Goal: Information Seeking & Learning: Learn about a topic

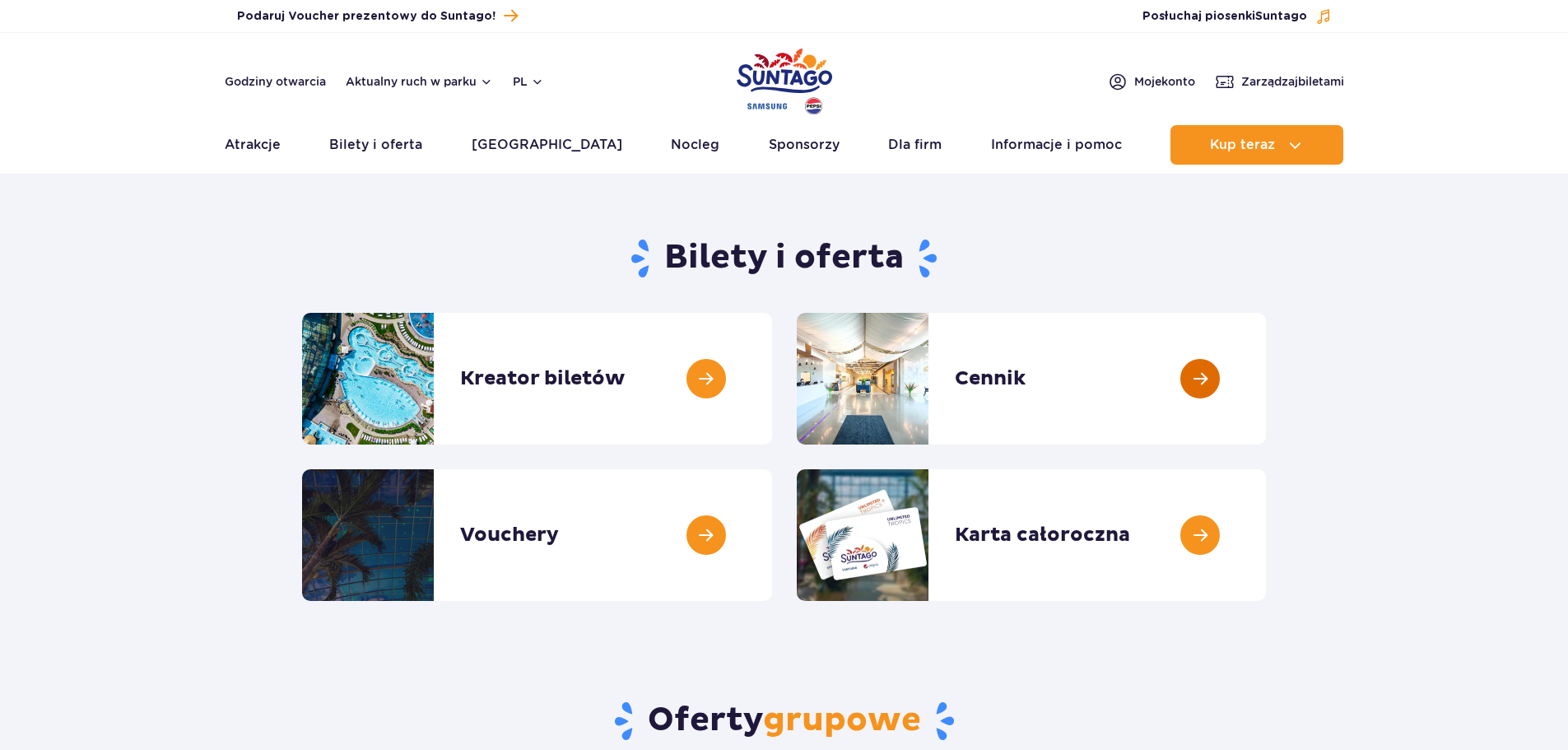
click at [1266, 396] on link at bounding box center [1266, 378] width 0 height 132
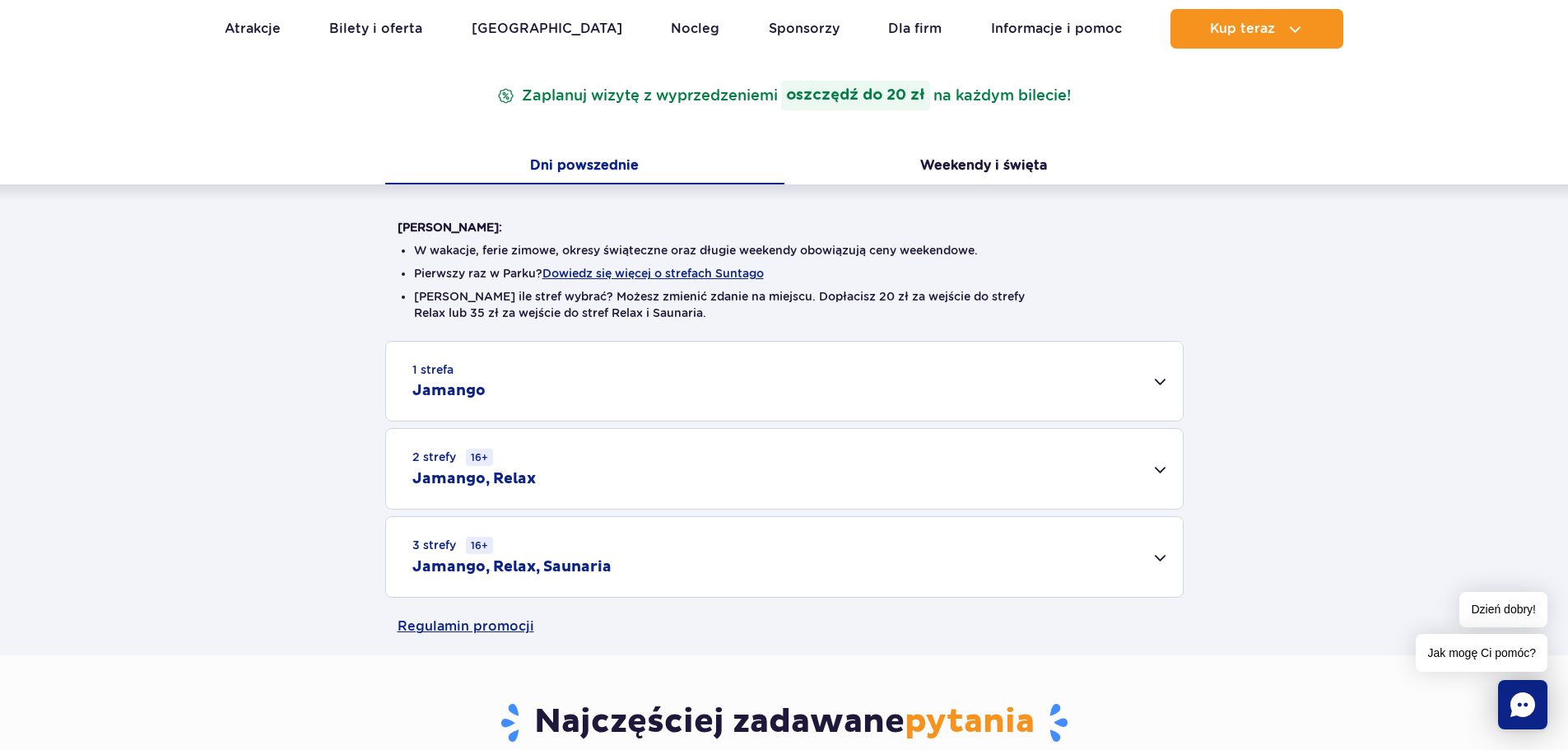
scroll to position [329, 0]
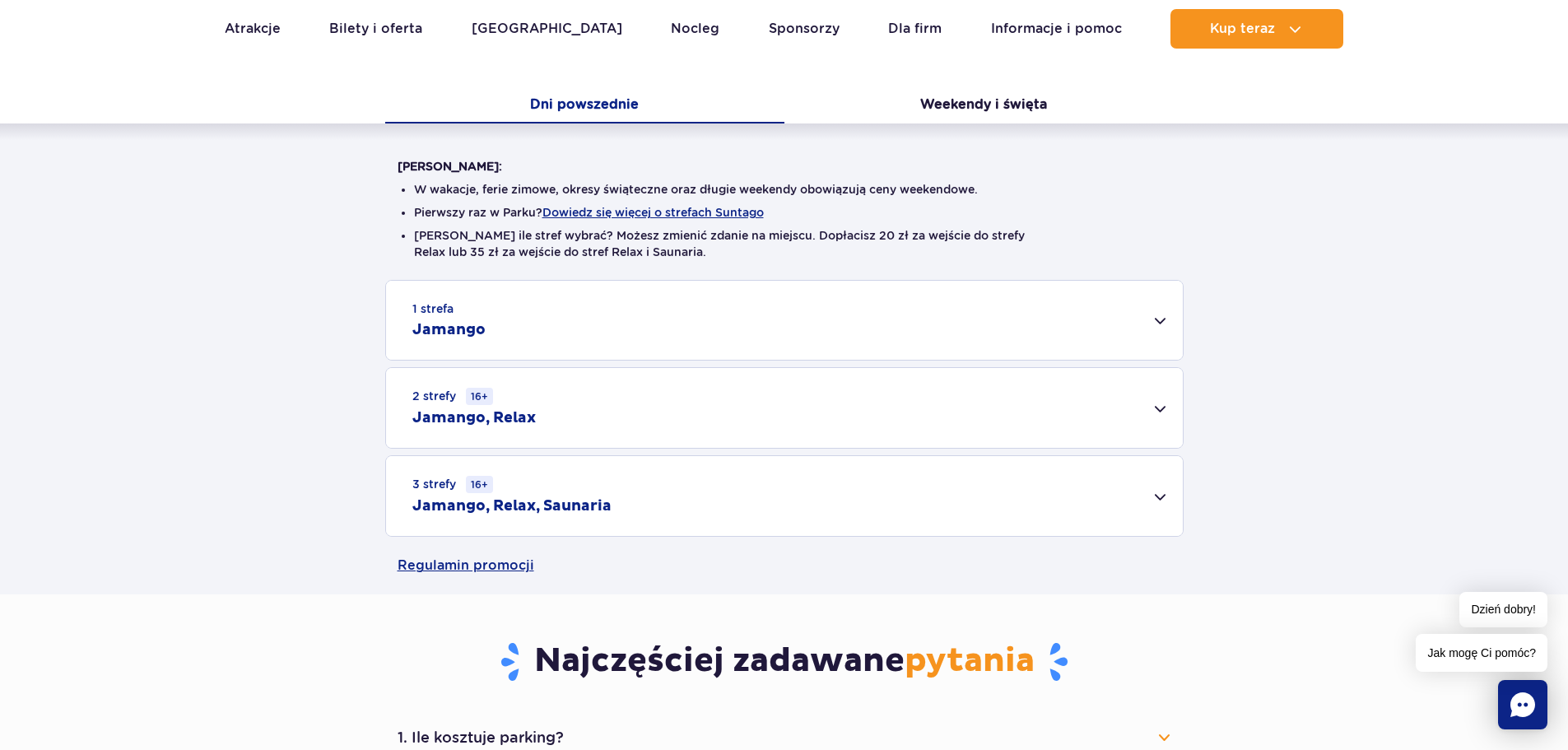
click at [843, 496] on div "3 strefy 16+ Jamango, Relax, Saunaria" at bounding box center [784, 496] width 796 height 80
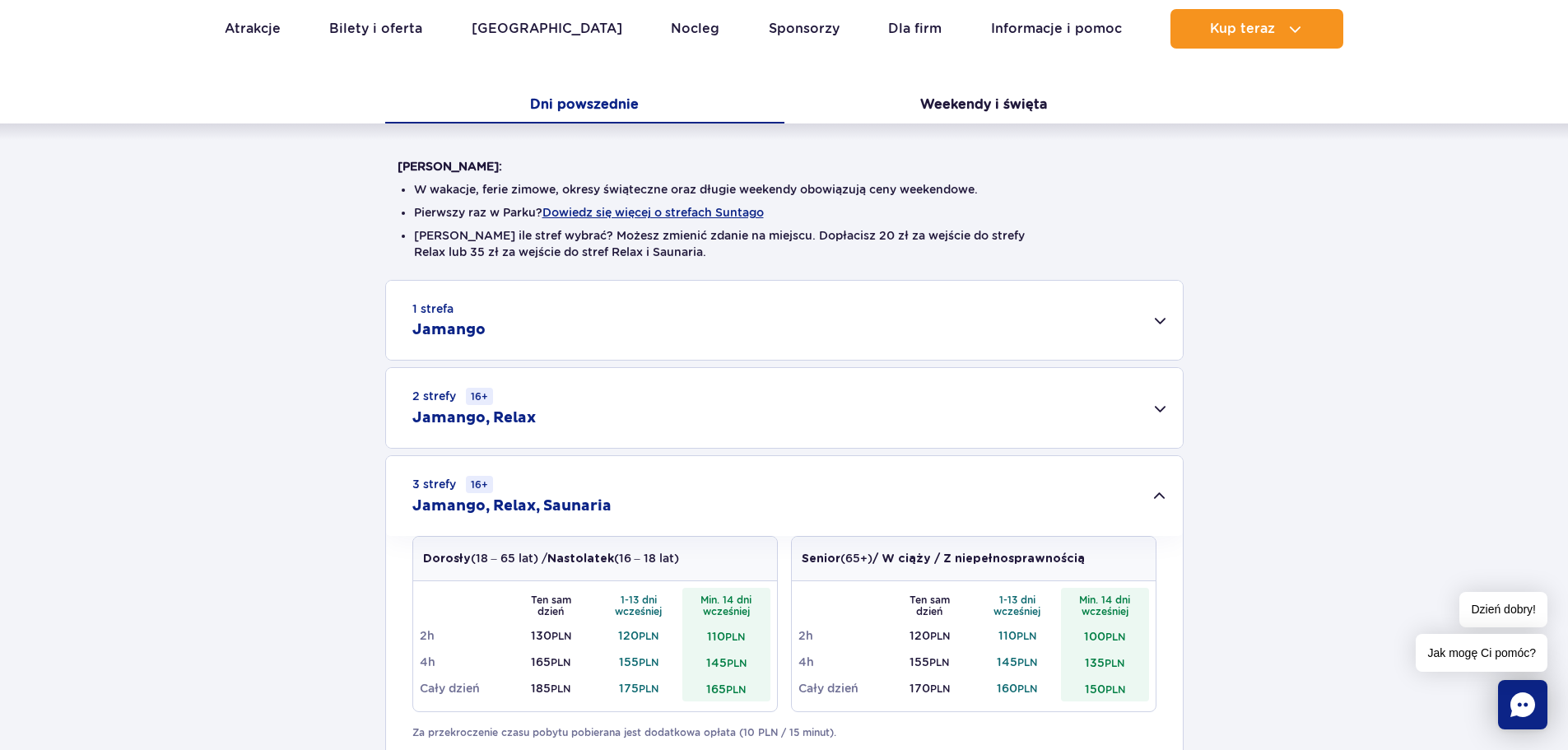
click at [843, 496] on div "3 strefy 16+ Jamango, Relax, Saunaria" at bounding box center [784, 496] width 796 height 80
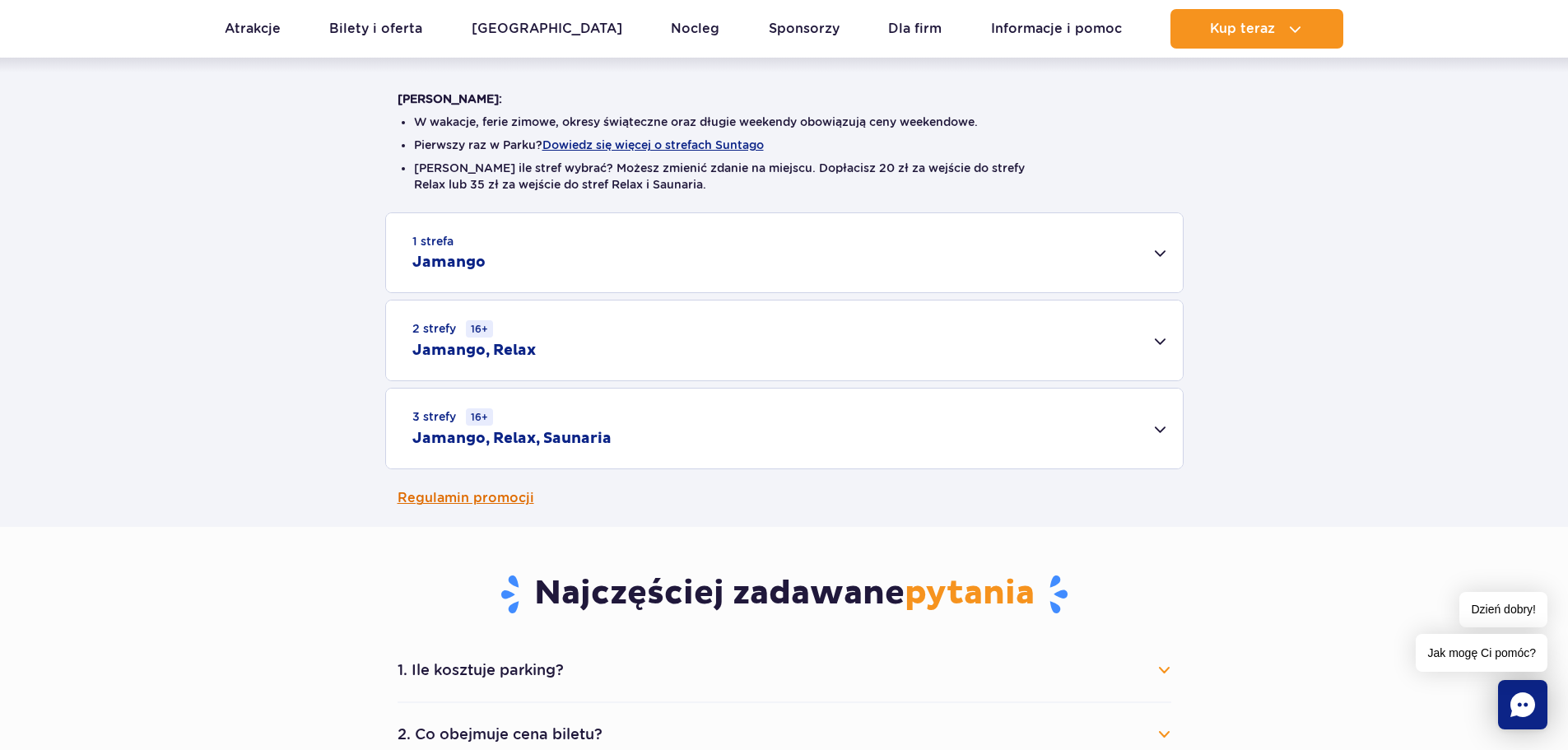
scroll to position [412, 0]
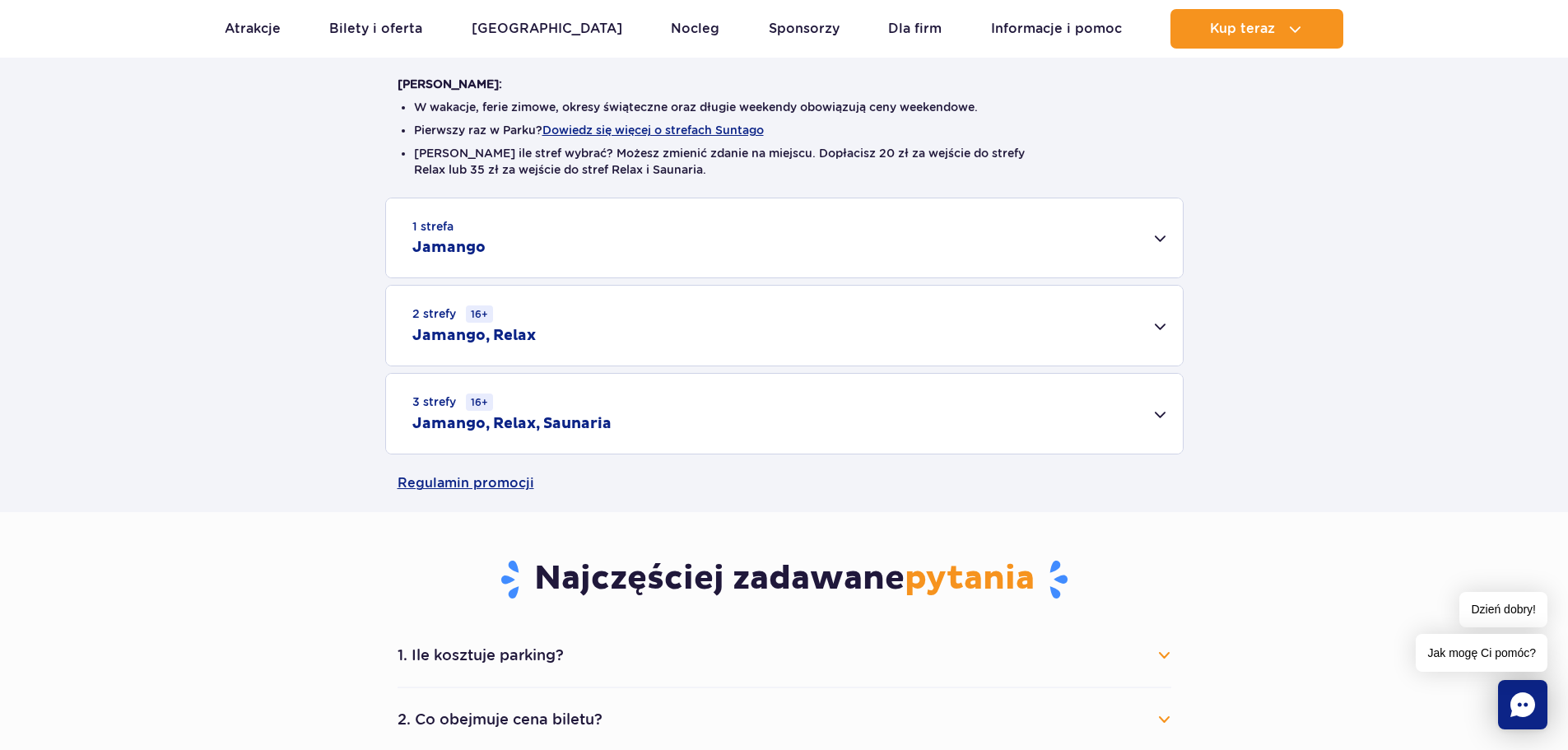
click at [964, 444] on div "3 strefy 16+ Jamango, Relax, Saunaria" at bounding box center [784, 413] width 796 height 80
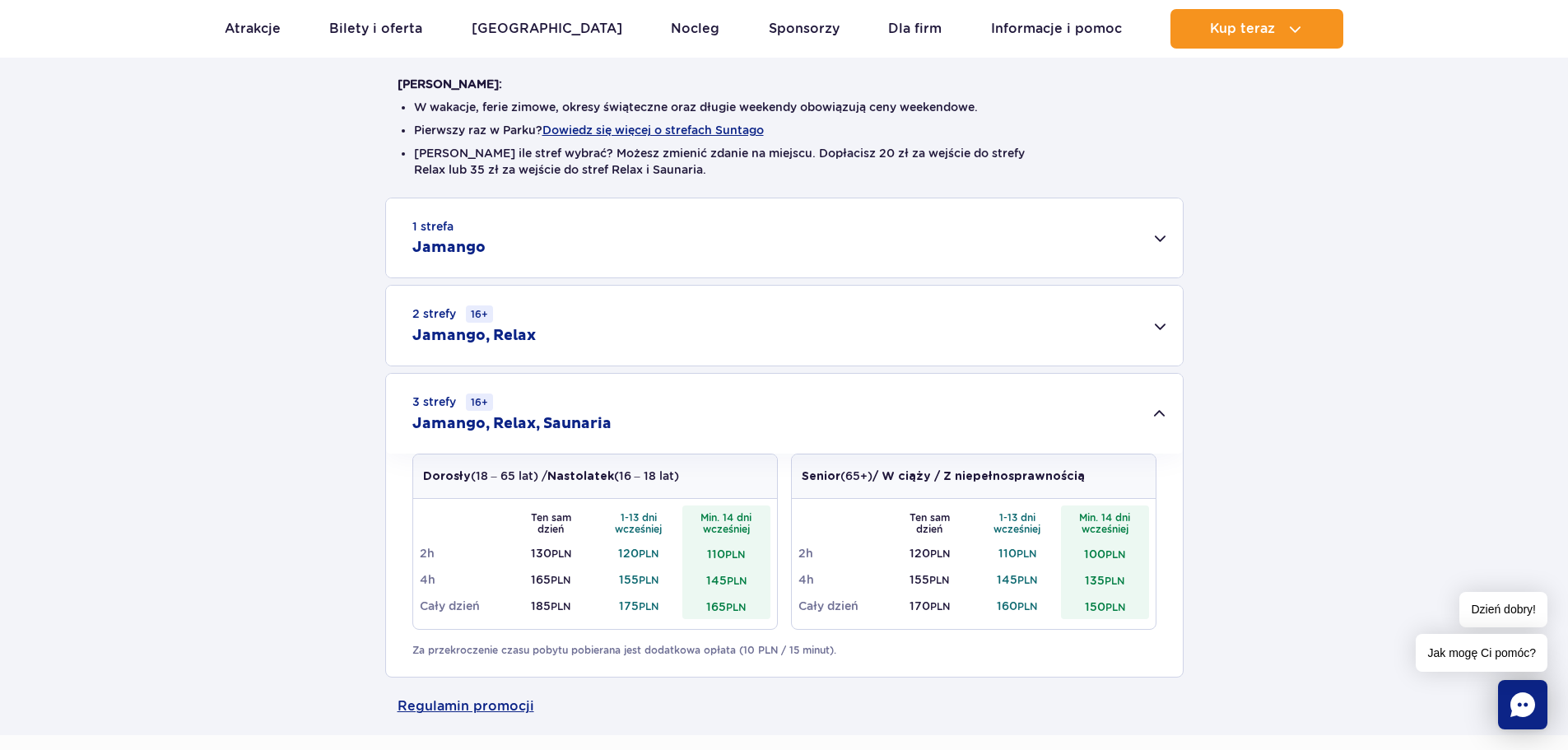
click at [586, 334] on div "2 strefy 16+ Jamango, Relax" at bounding box center [784, 325] width 796 height 80
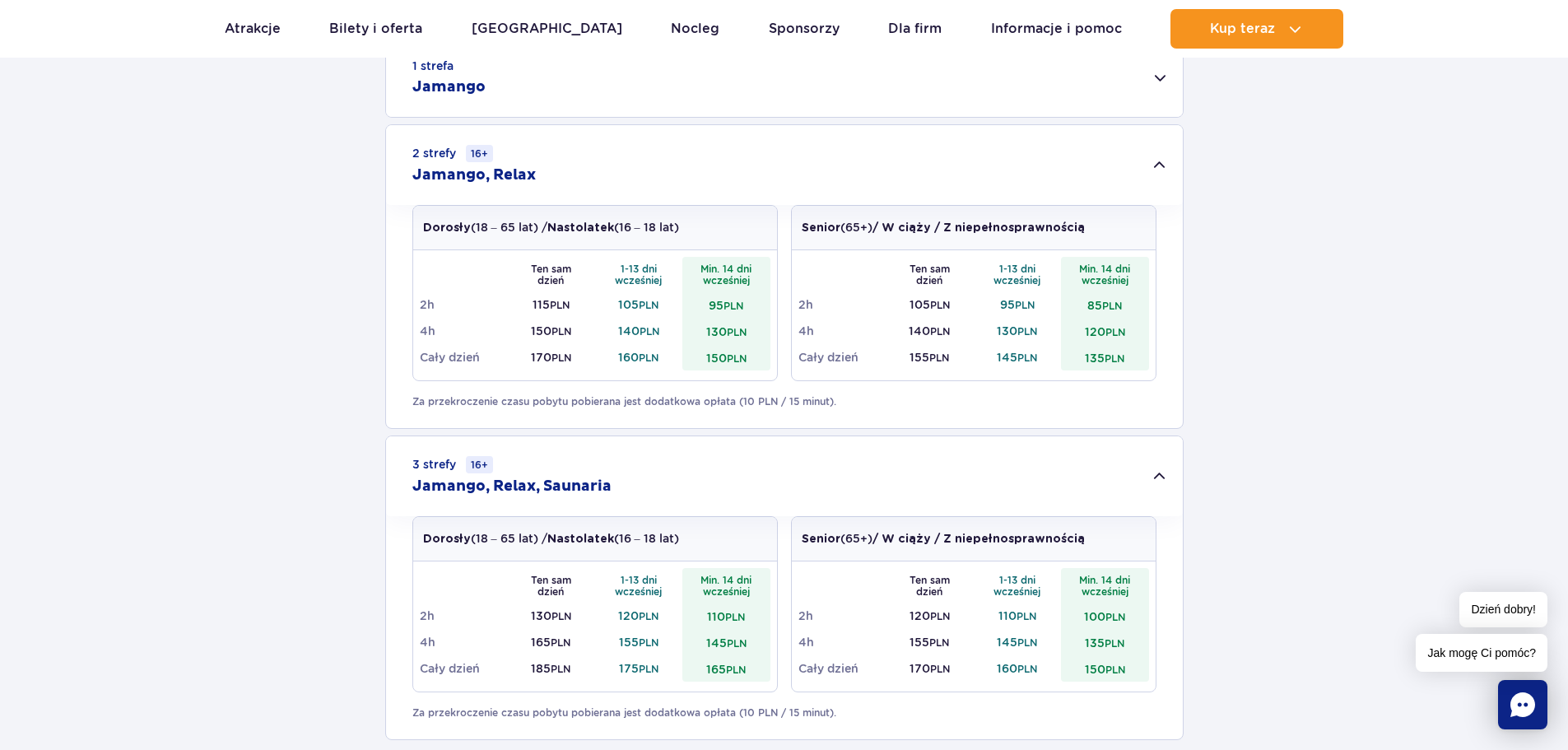
scroll to position [577, 0]
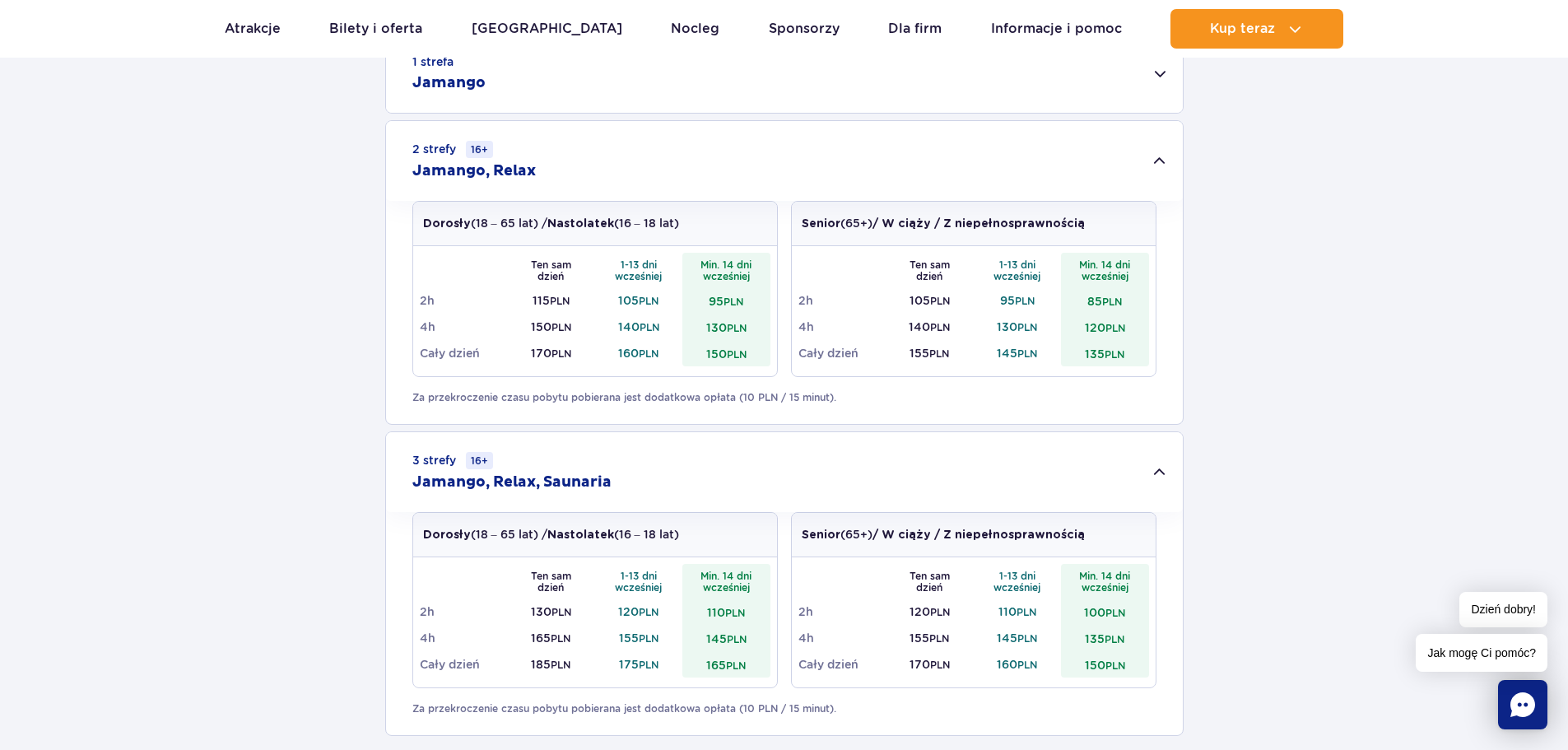
click at [1157, 172] on div "2 strefy 16+ Jamango, Relax" at bounding box center [784, 161] width 796 height 80
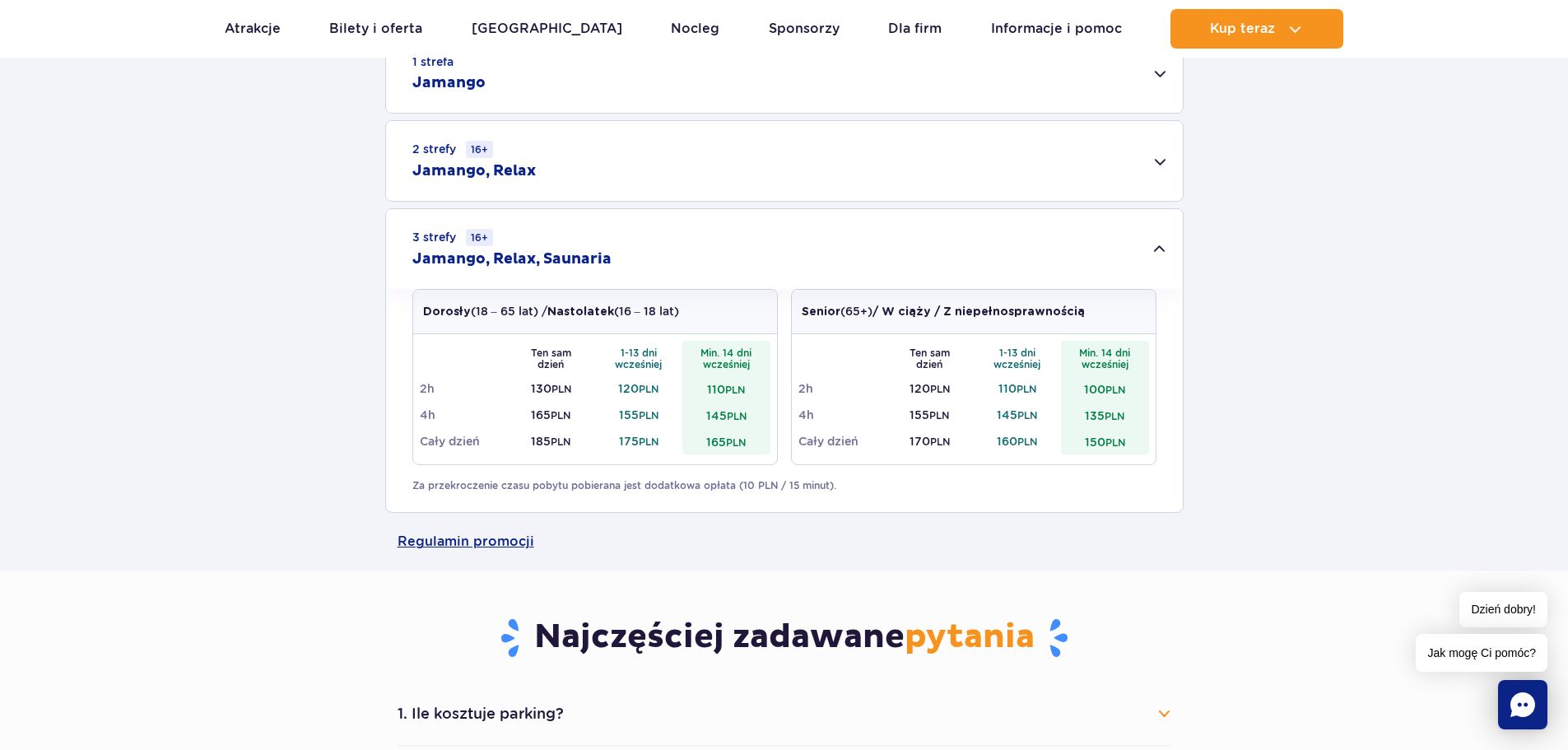
click at [1158, 254] on div "3 strefy 16+ Jamango, Relax, Saunaria" at bounding box center [784, 248] width 796 height 80
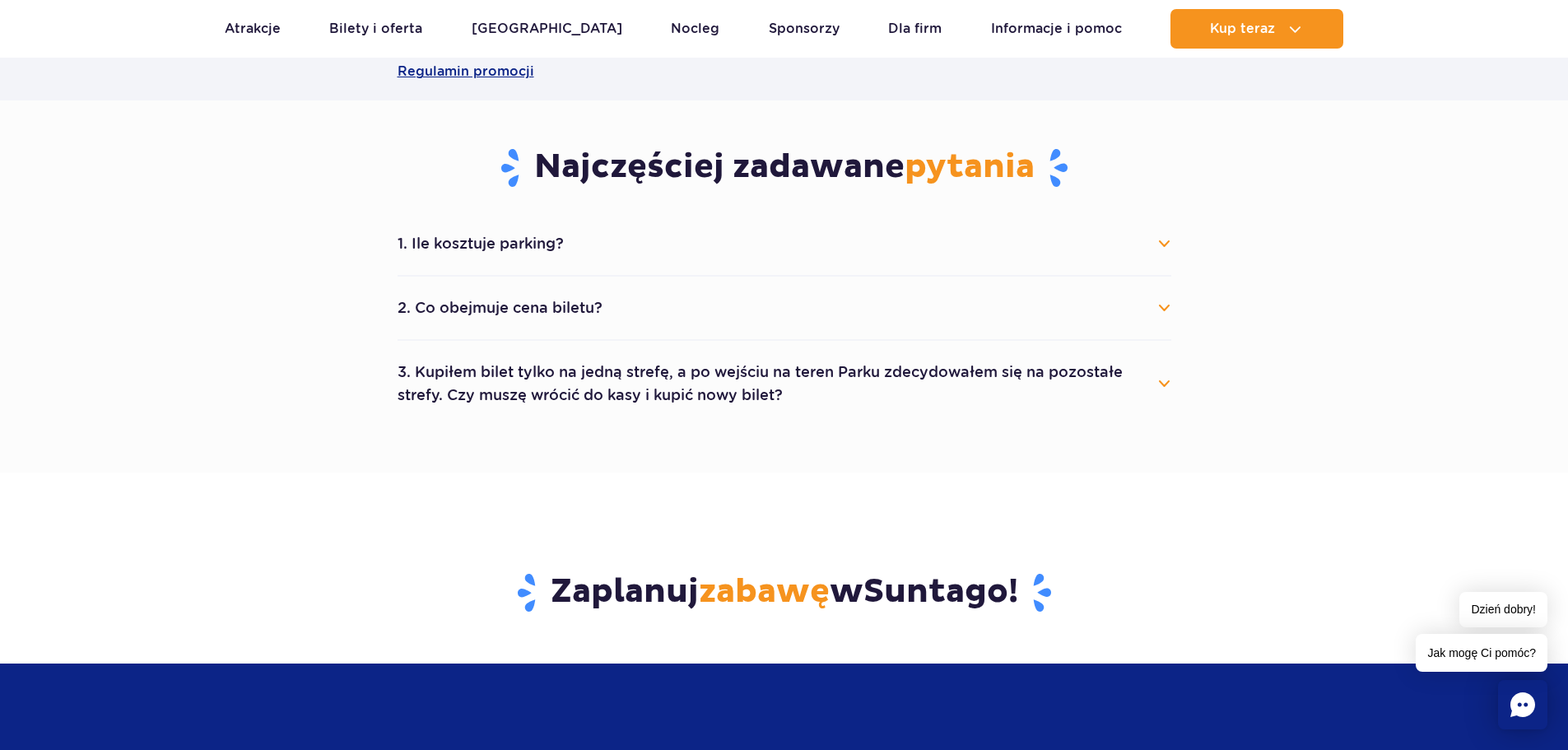
scroll to position [0, 0]
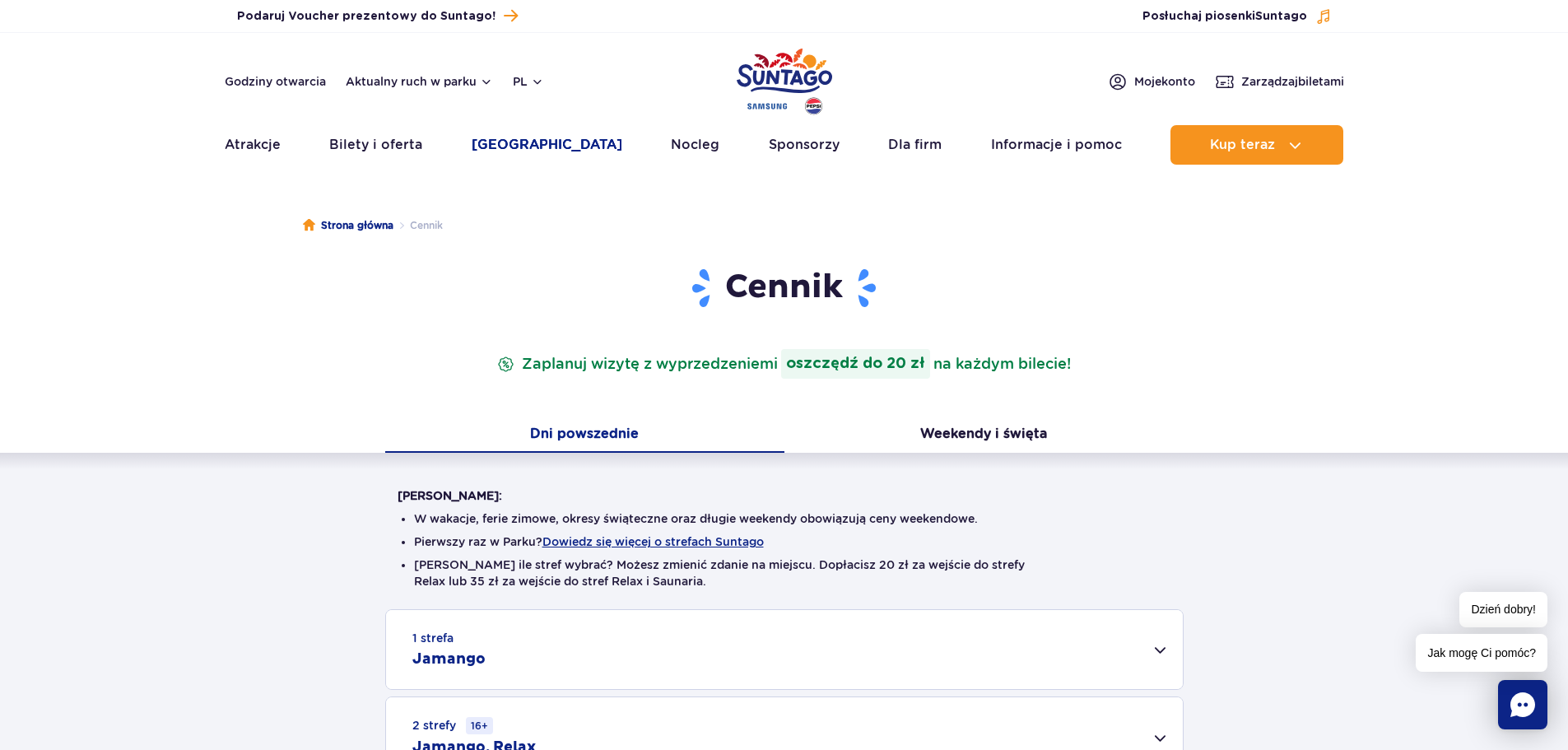
click at [559, 143] on link "[GEOGRAPHIC_DATA]" at bounding box center [547, 145] width 151 height 39
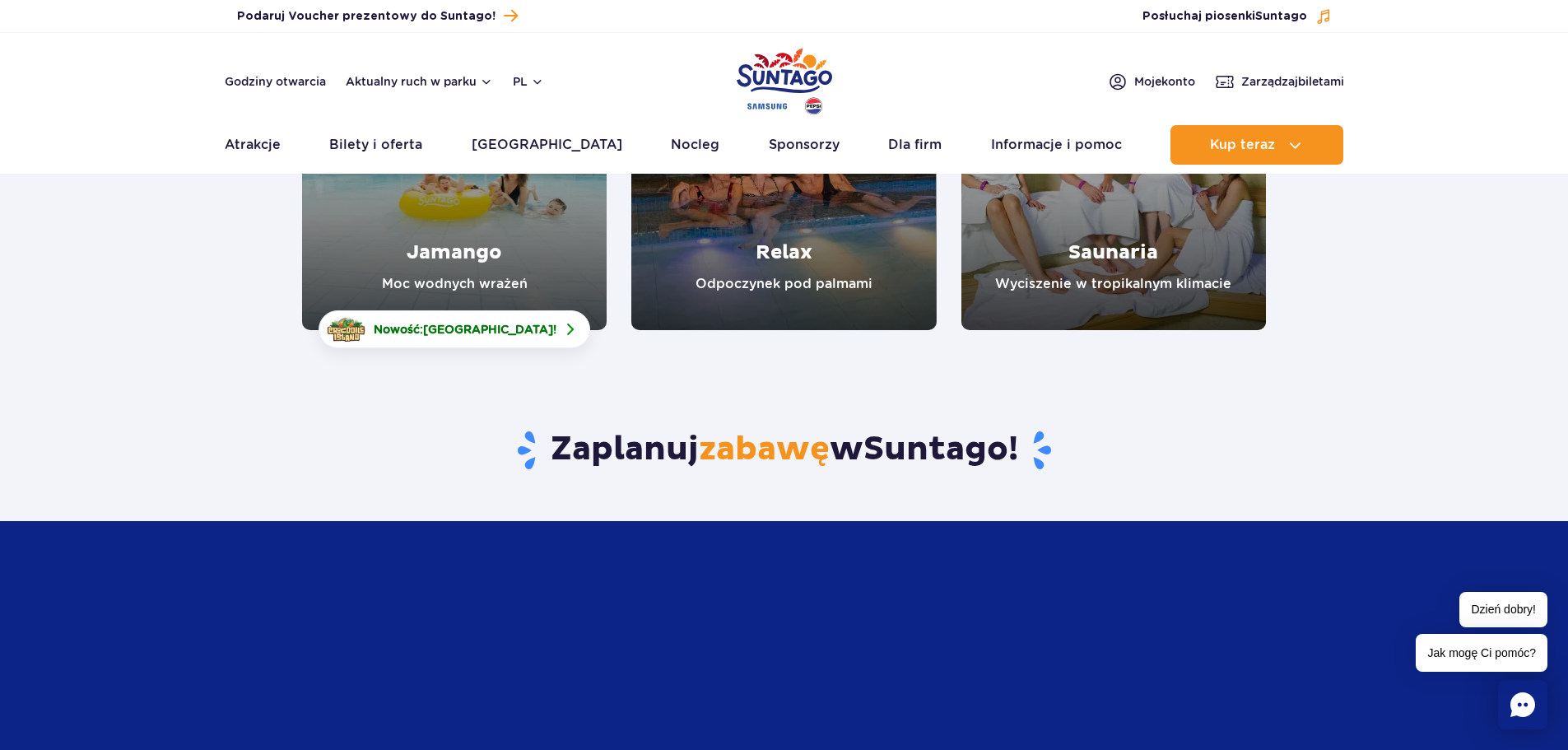
scroll to position [329, 0]
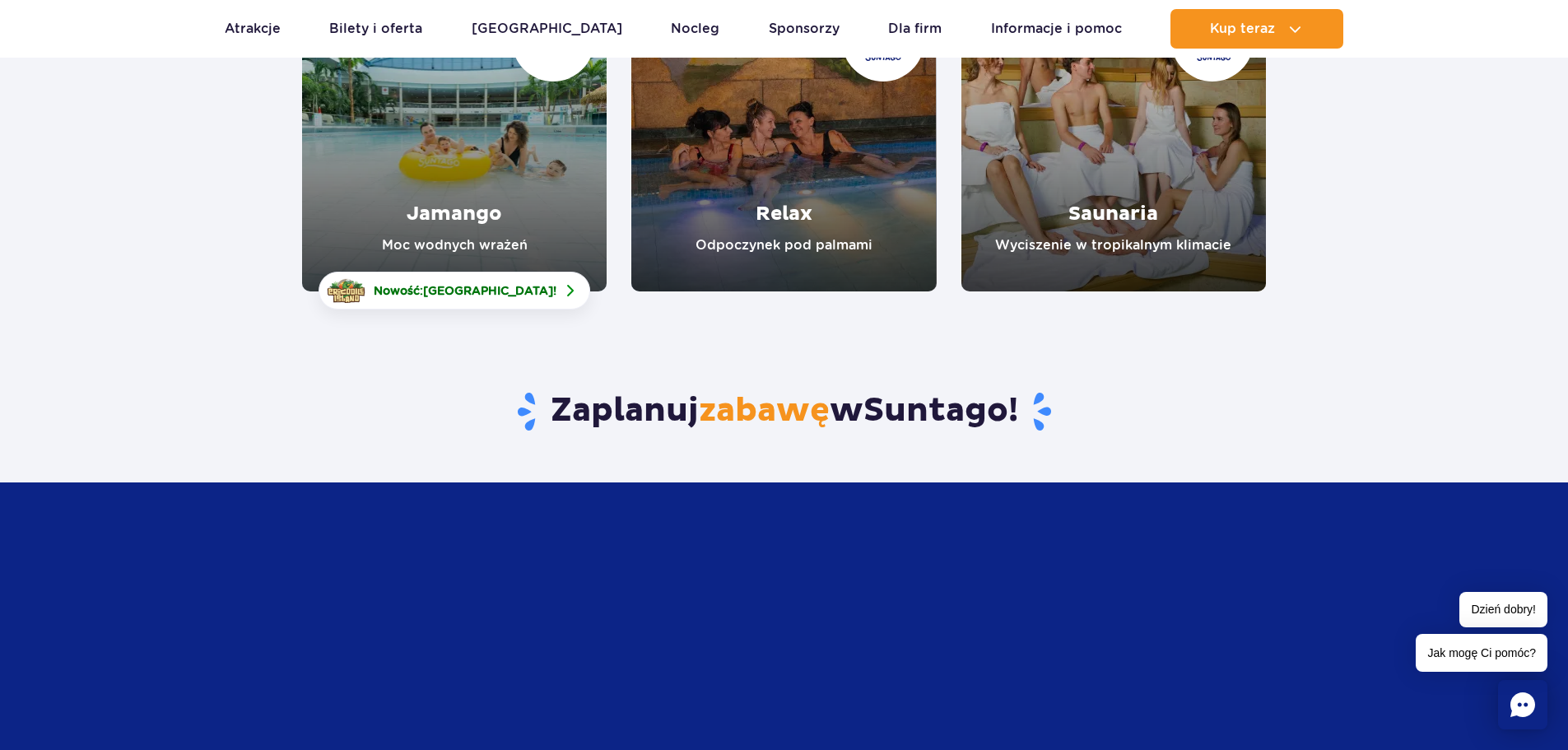
click at [763, 169] on link "Relax" at bounding box center [784, 139] width 305 height 305
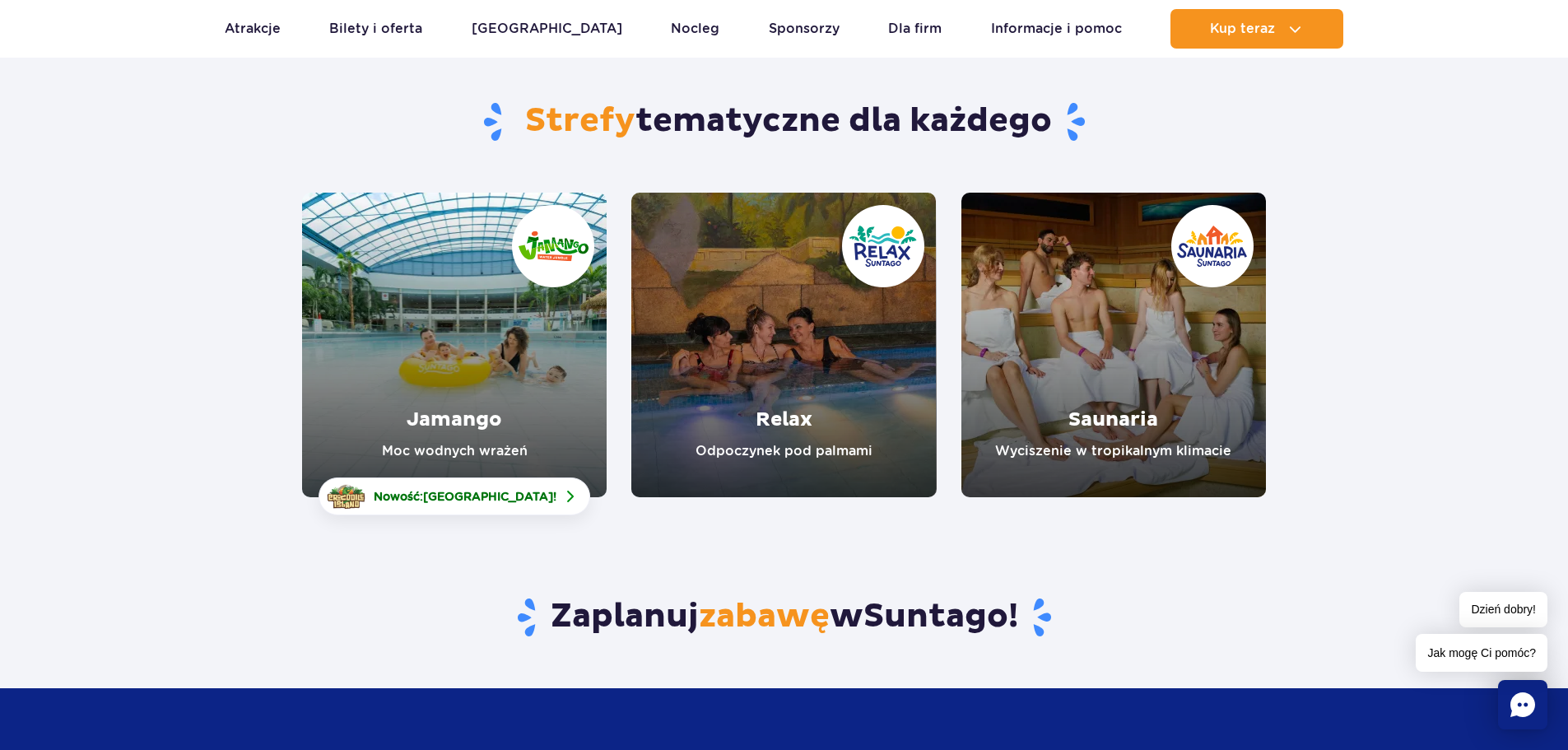
scroll to position [83, 0]
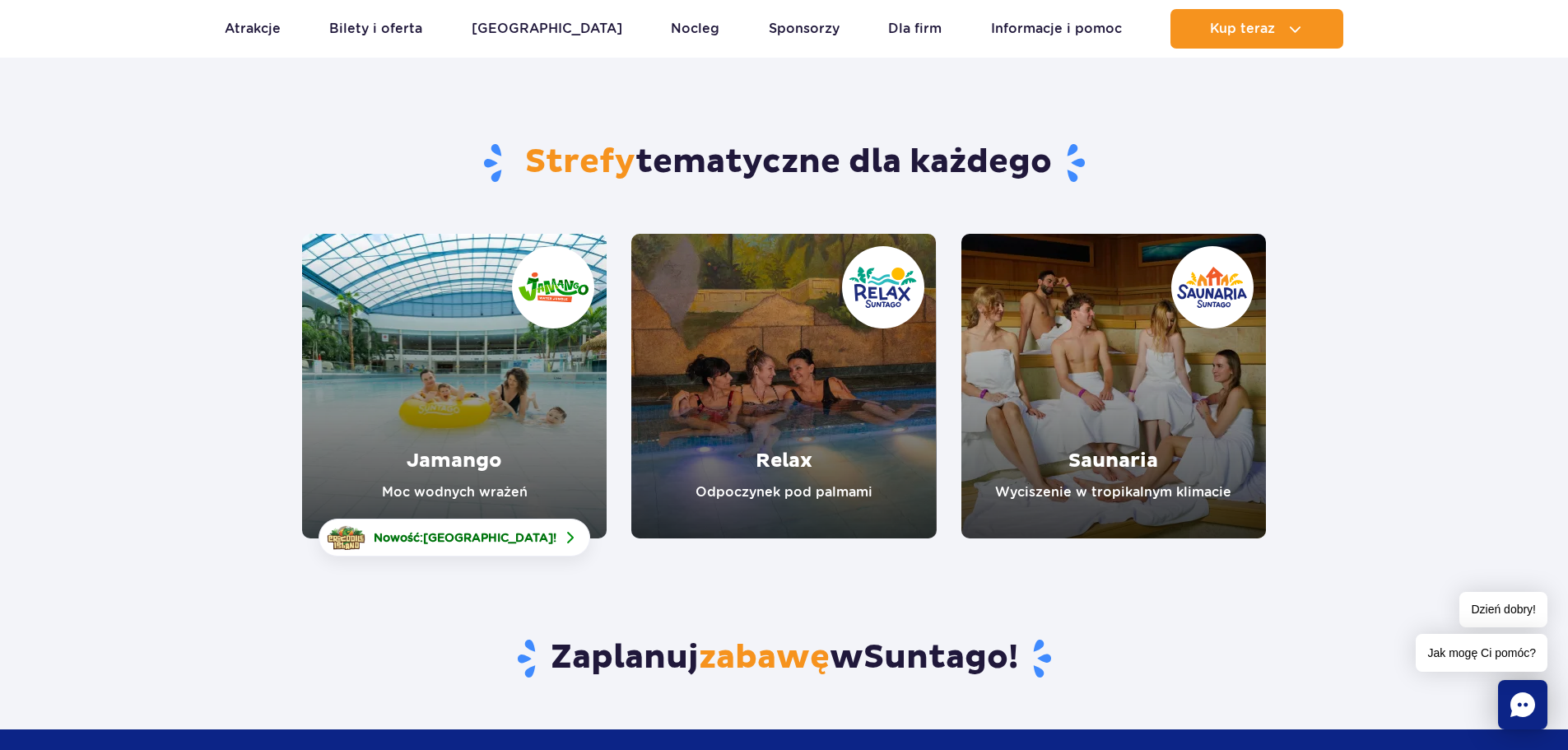
click at [822, 484] on link "Relax" at bounding box center [784, 385] width 305 height 305
click at [1202, 377] on link "Saunaria" at bounding box center [1113, 385] width 305 height 305
click at [505, 362] on link "Jamango" at bounding box center [454, 385] width 305 height 305
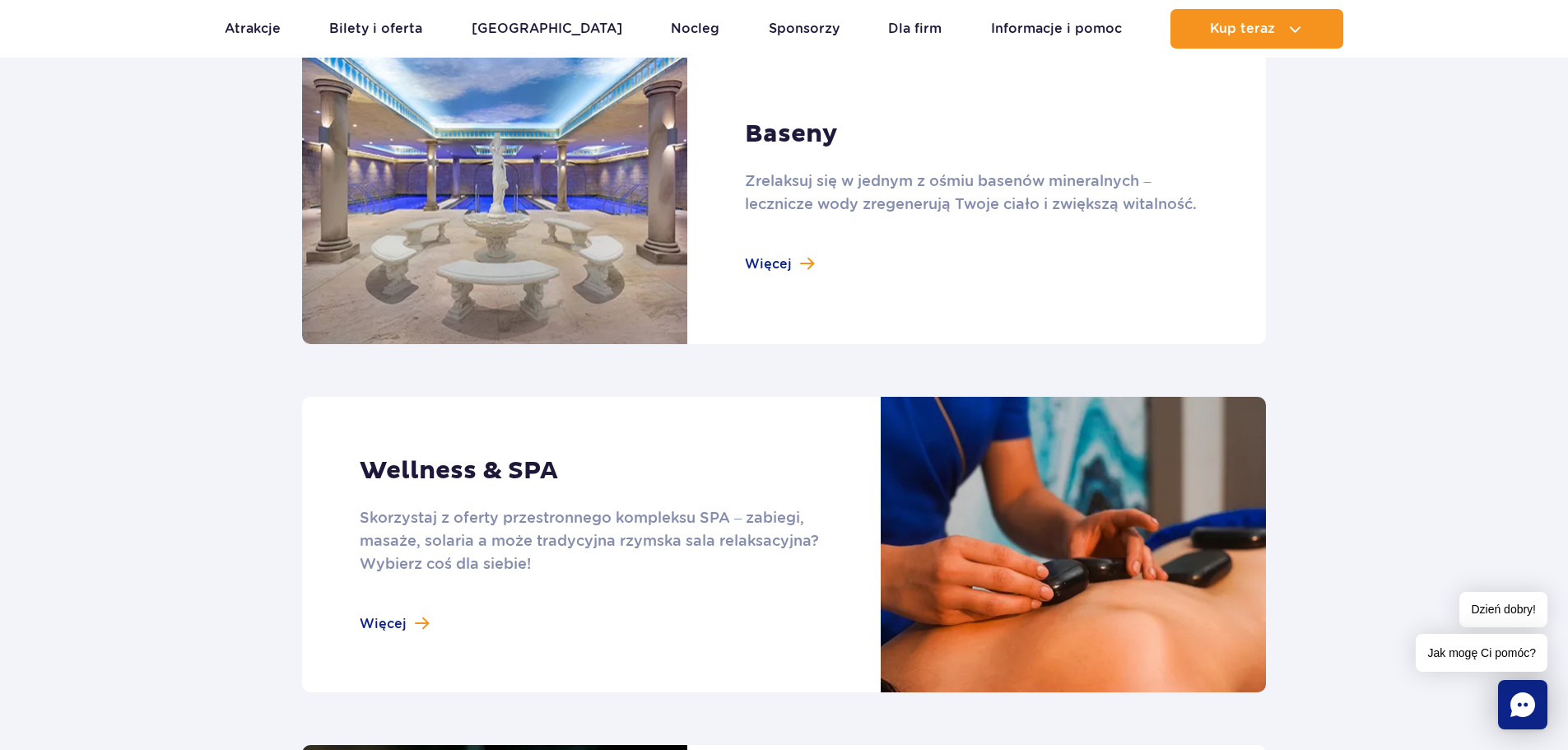
scroll to position [1152, 0]
click at [542, 239] on link at bounding box center [784, 195] width 964 height 296
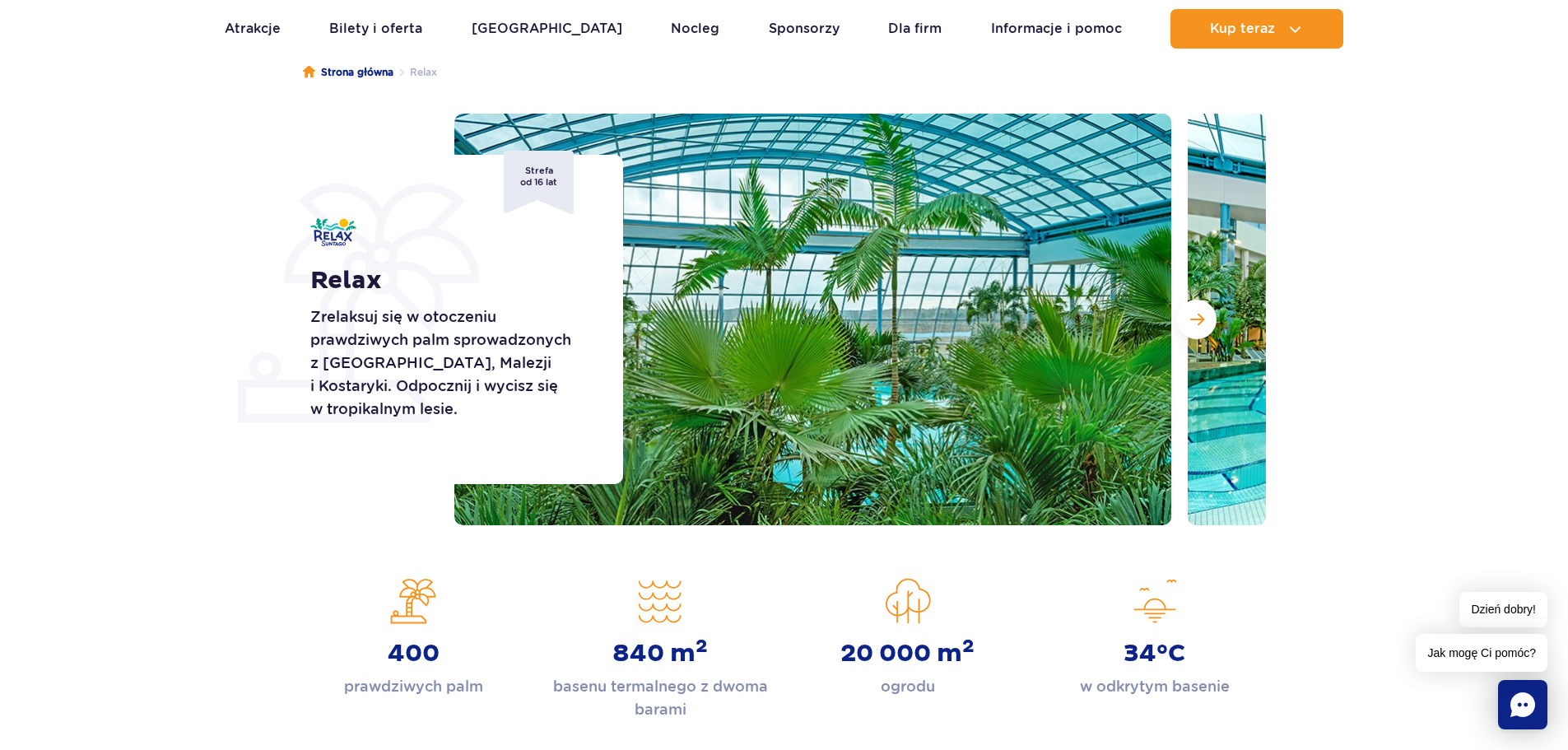
scroll to position [212, 0]
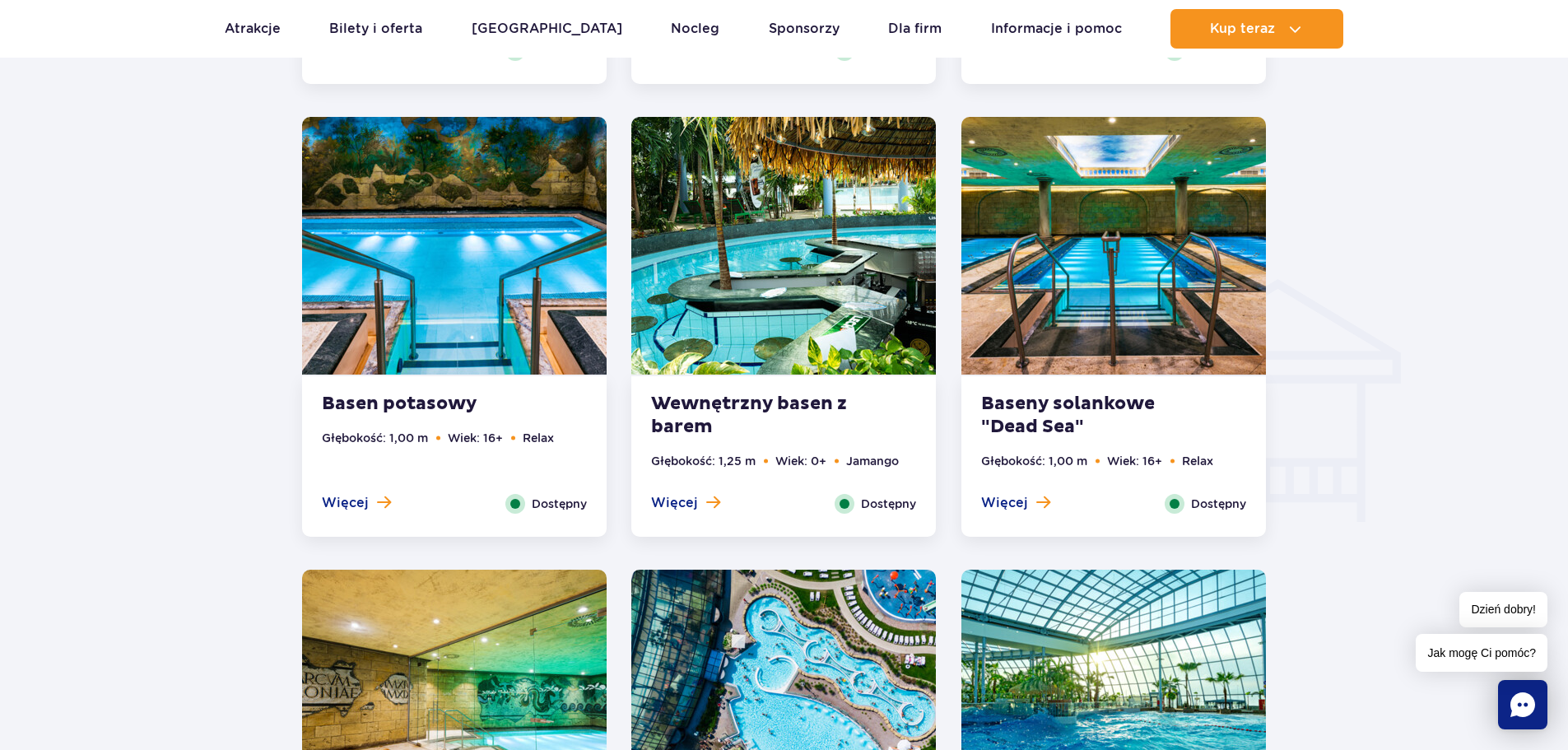
scroll to position [1810, 0]
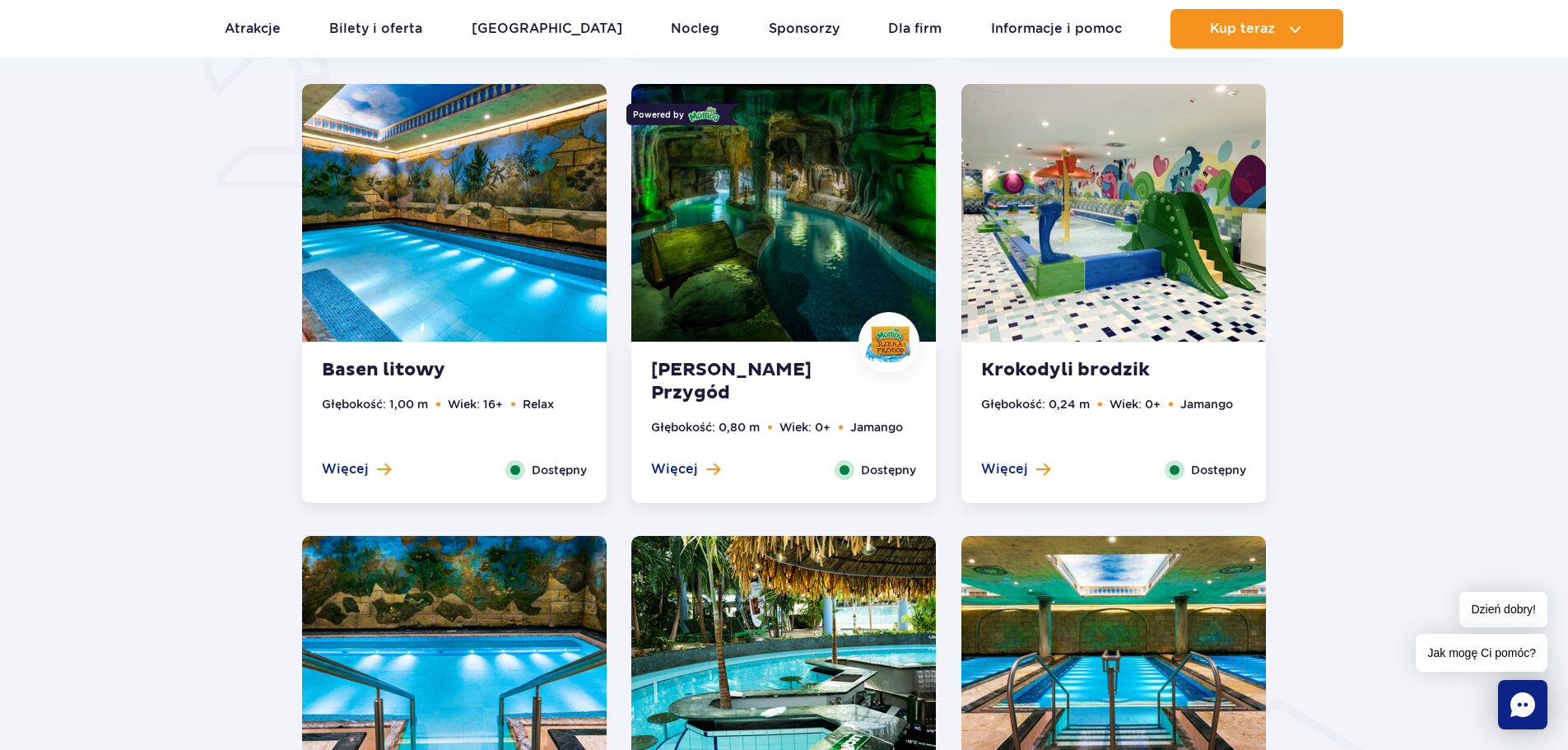
click at [765, 212] on img at bounding box center [784, 212] width 305 height 257
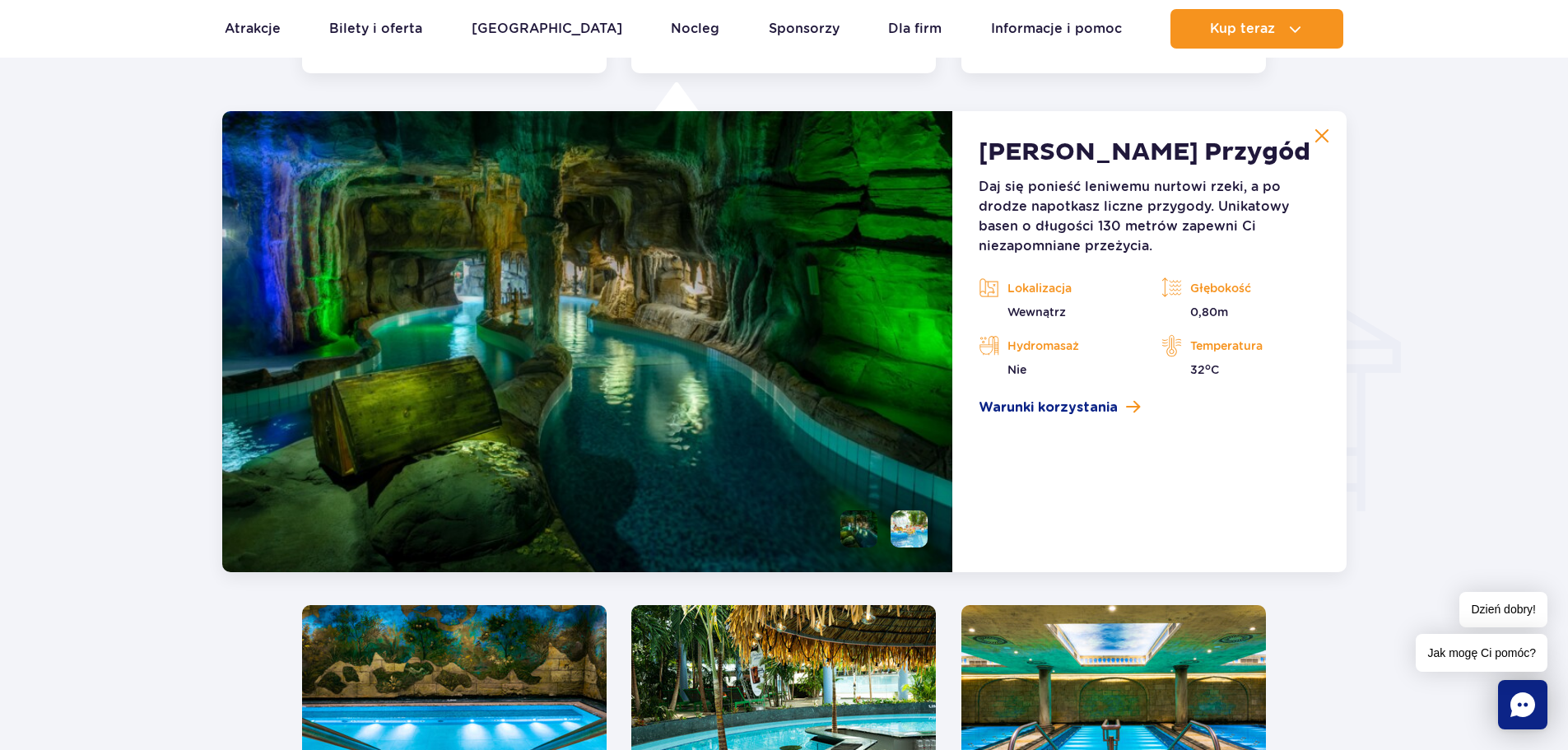
scroll to position [1831, 0]
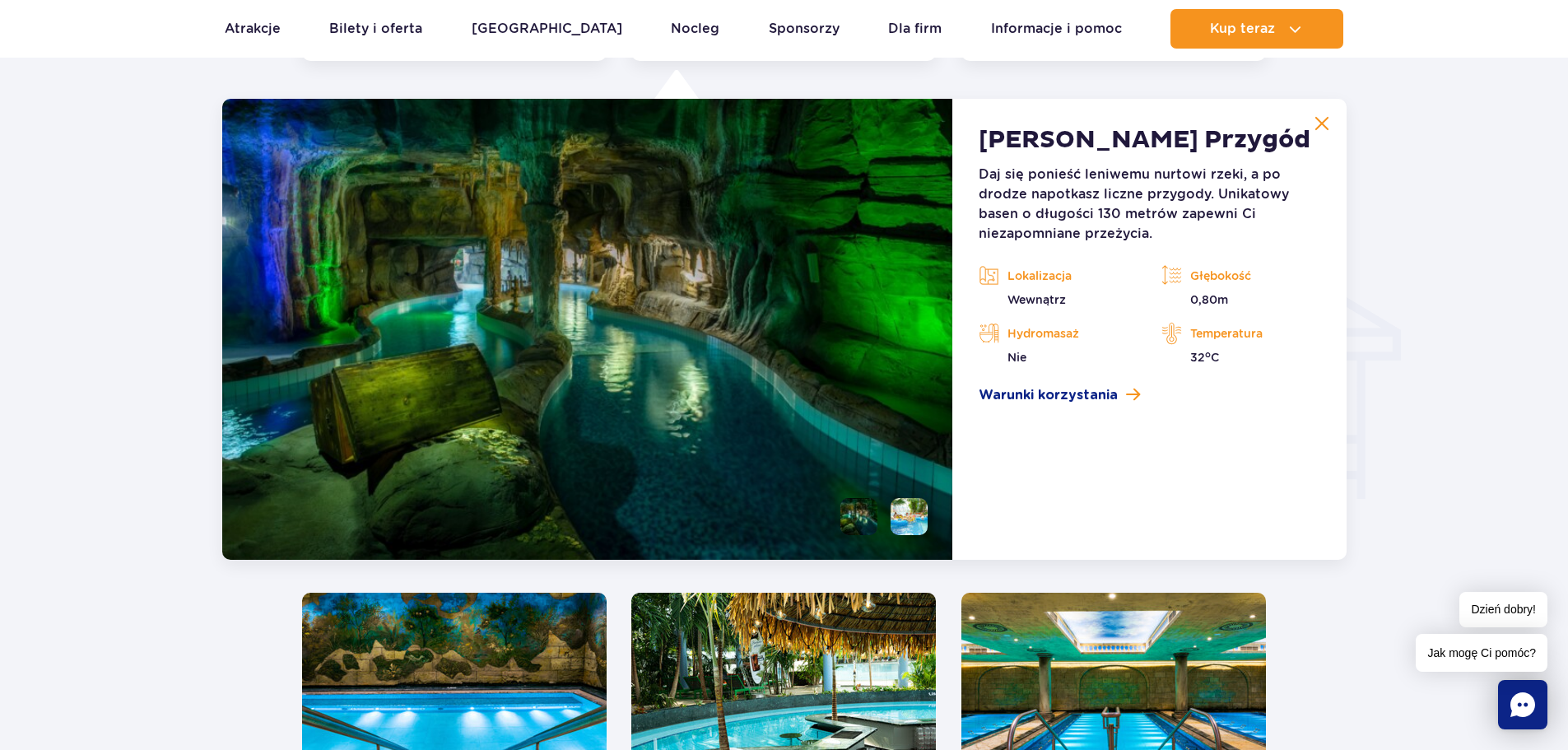
click at [572, 327] on img at bounding box center [587, 329] width 731 height 461
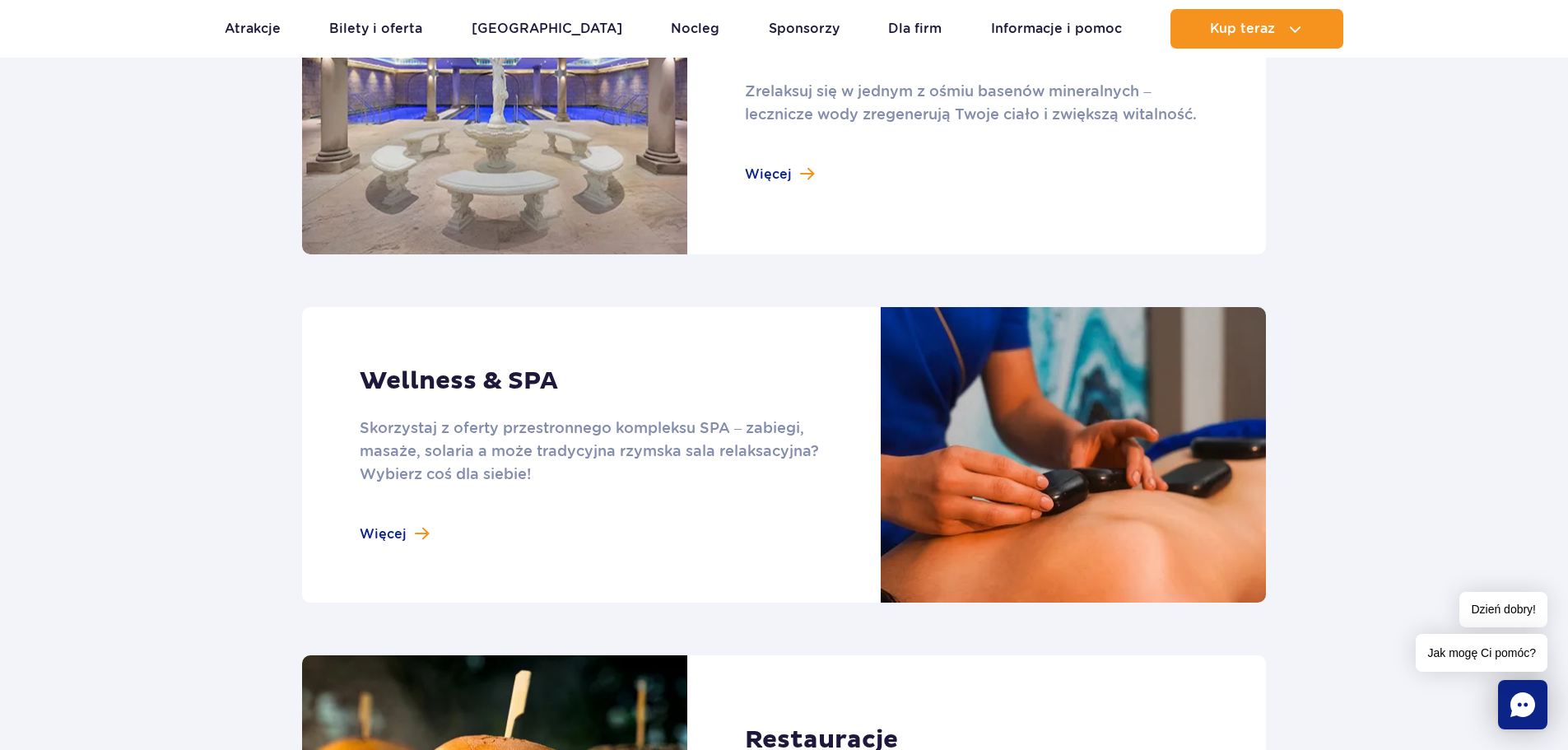
scroll to position [1235, 0]
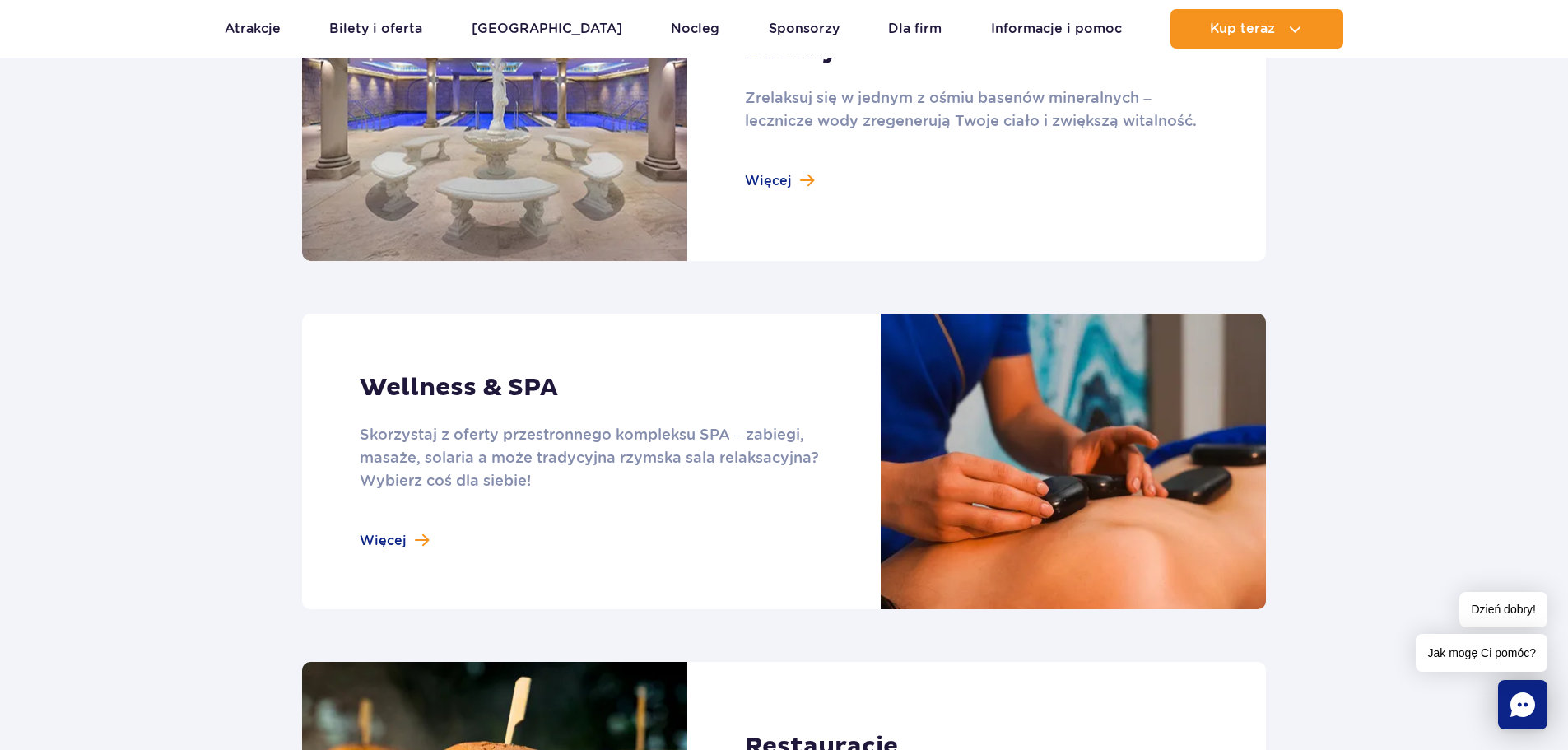
click at [411, 521] on link at bounding box center [784, 461] width 964 height 296
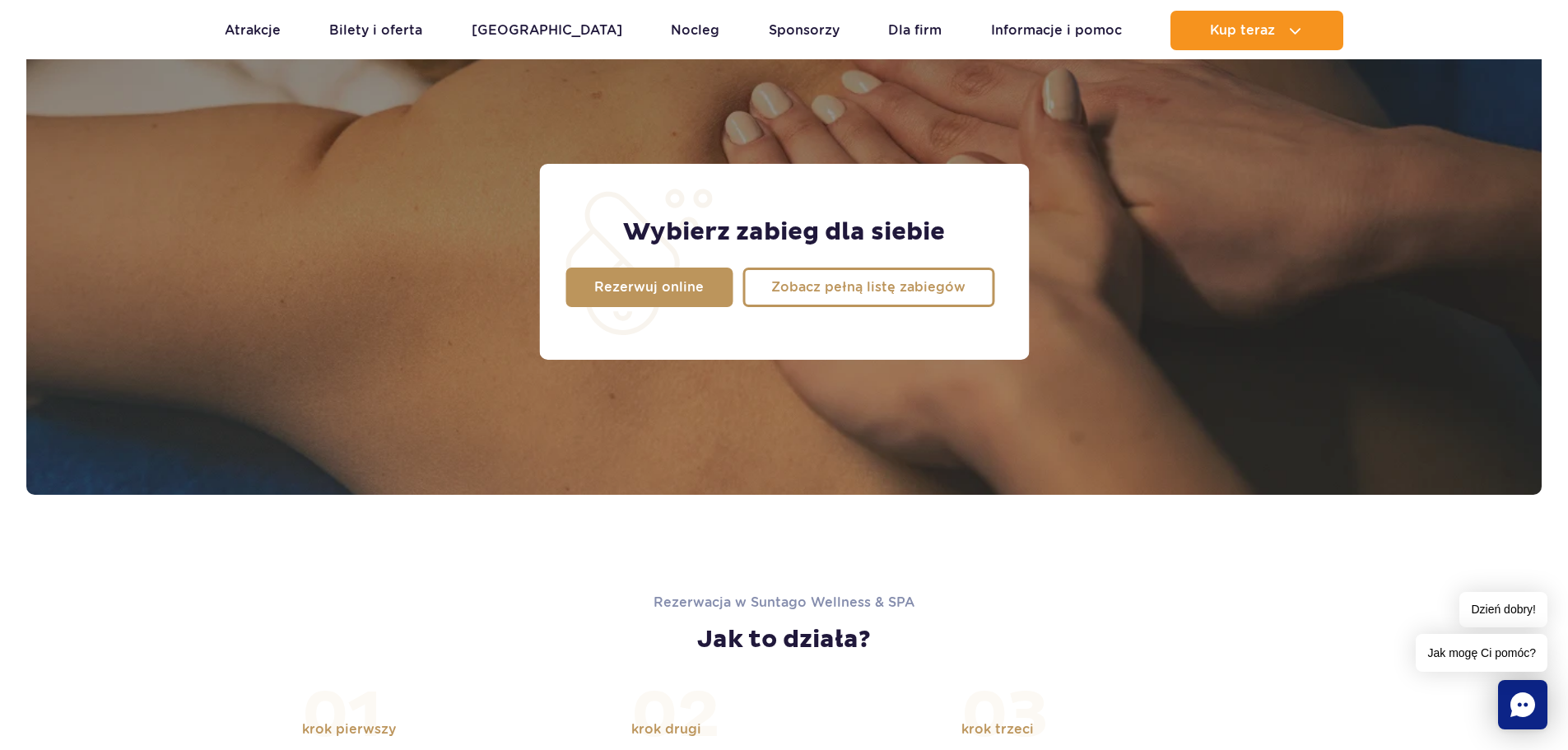
scroll to position [1317, 0]
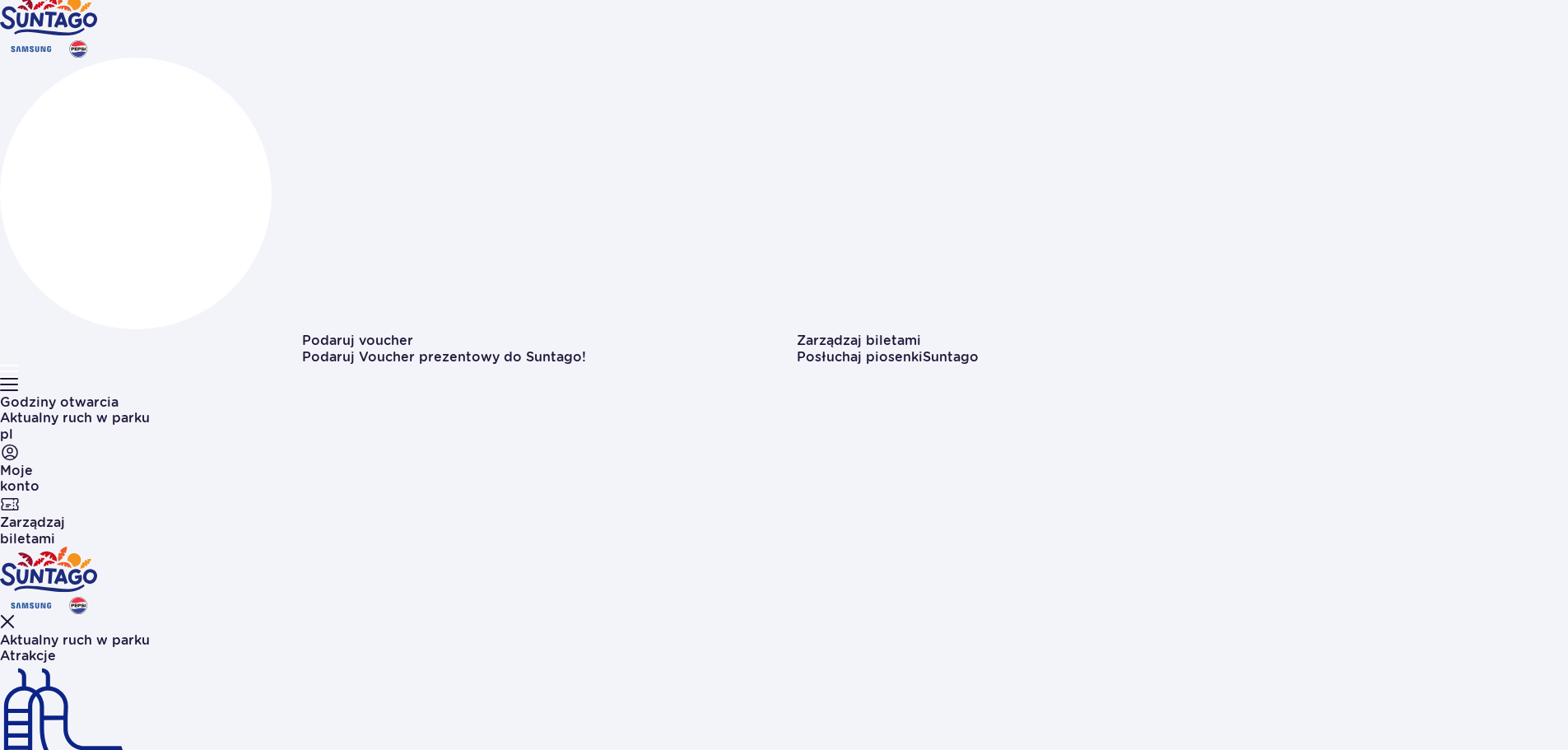
scroll to position [165, 0]
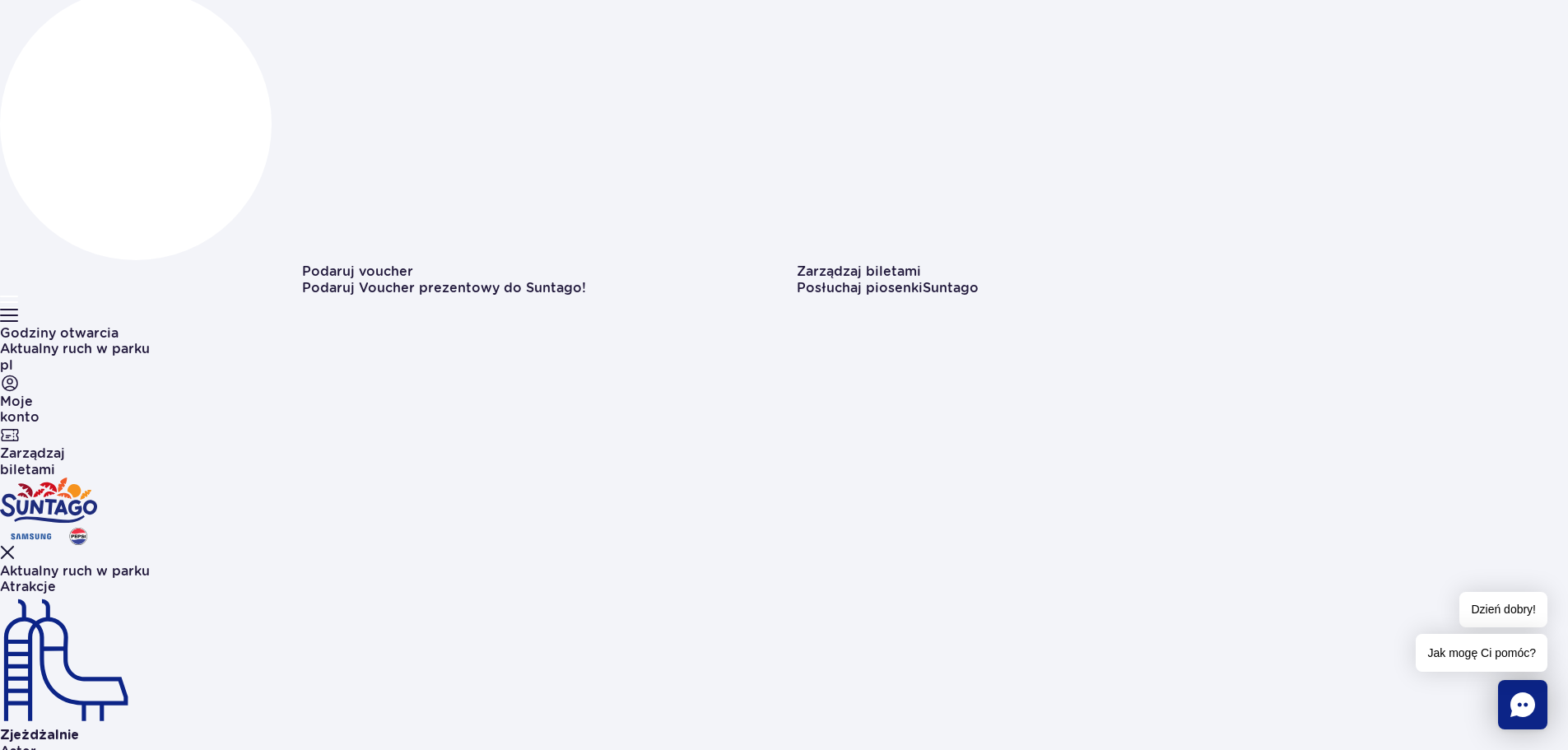
scroll to position [329, 0]
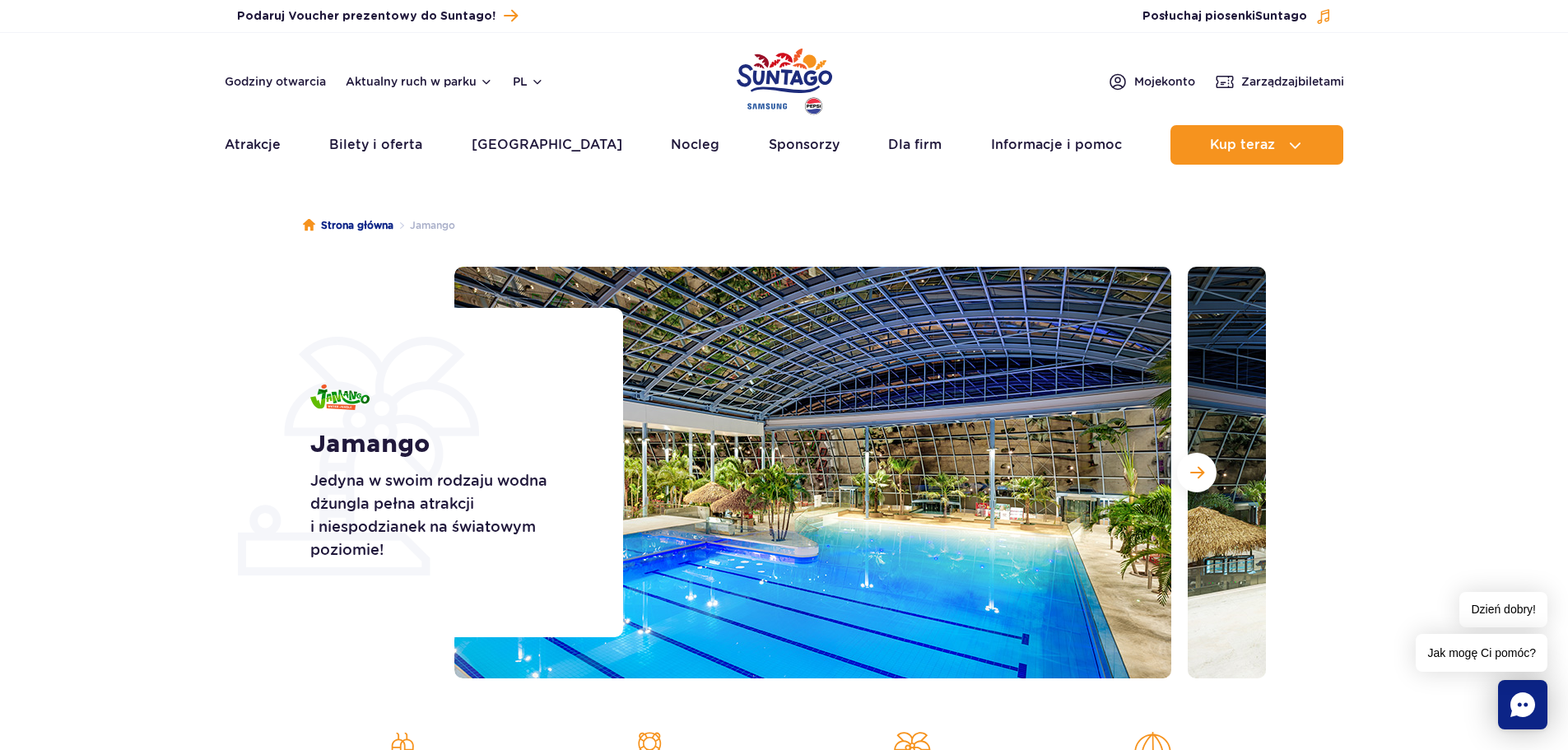
click at [992, 417] on img at bounding box center [812, 473] width 716 height 412
click at [1203, 466] on span "Następny slajd" at bounding box center [1197, 472] width 14 height 15
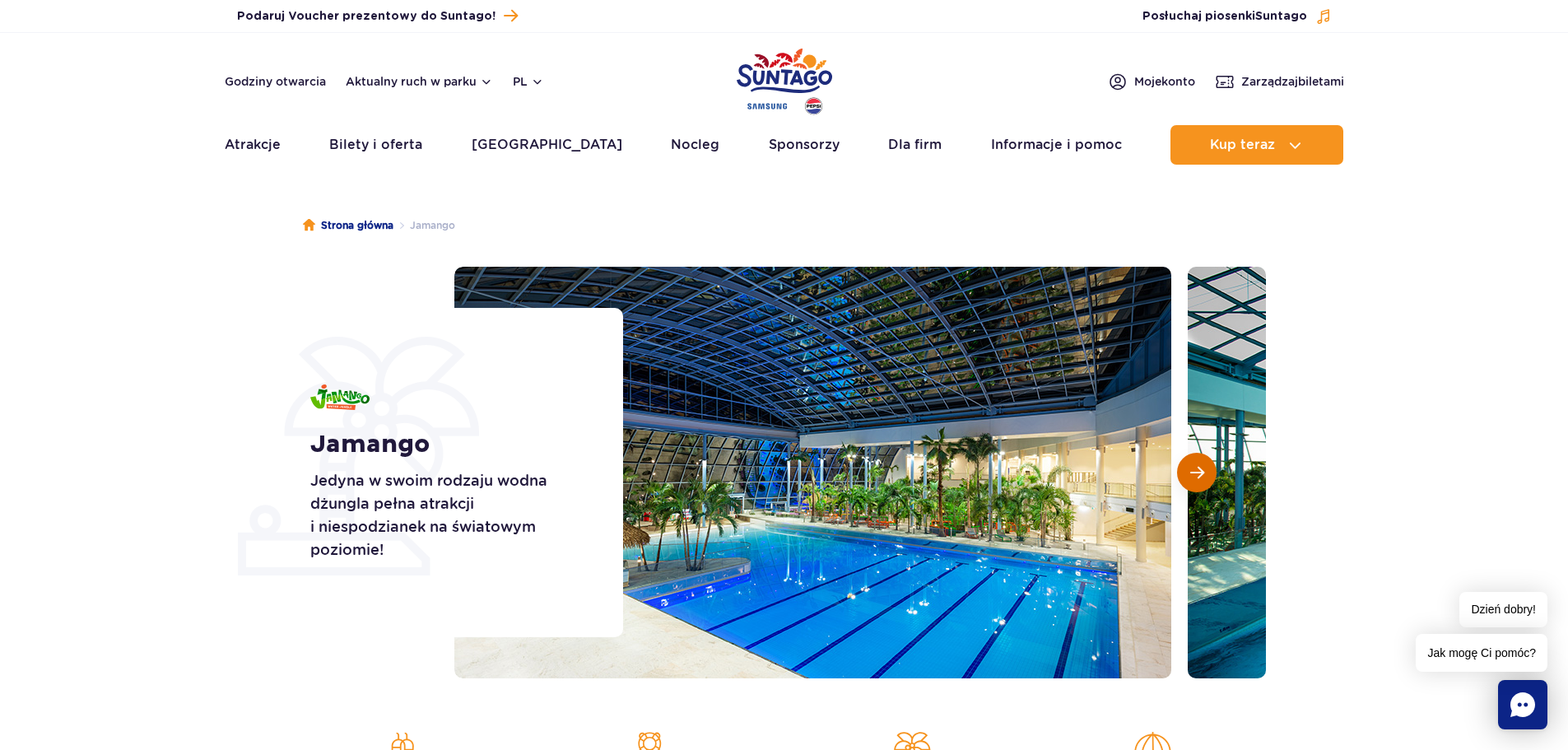
click at [1203, 466] on span "Następny slajd" at bounding box center [1197, 472] width 14 height 15
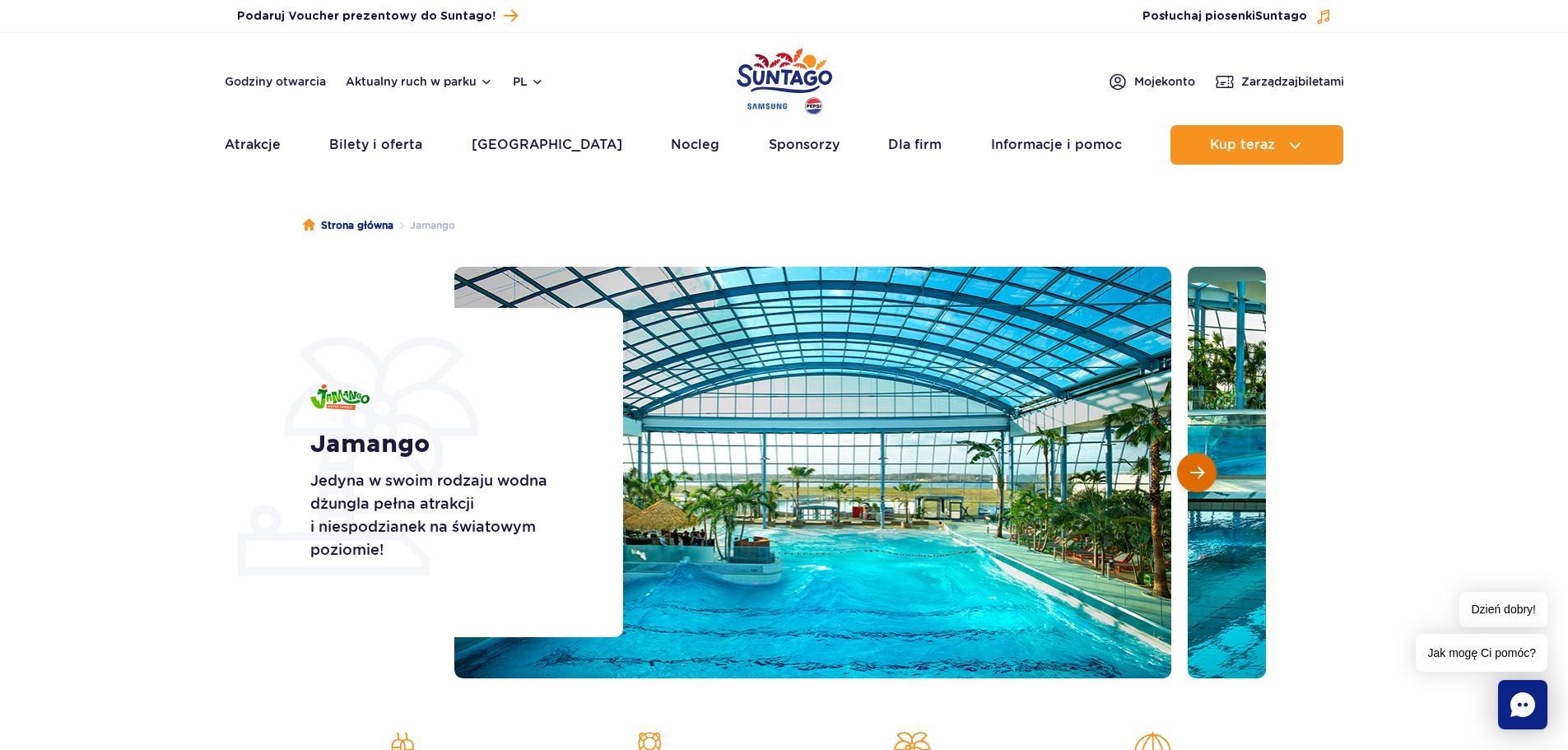
click at [1204, 466] on button "Następny slajd" at bounding box center [1196, 472] width 39 height 39
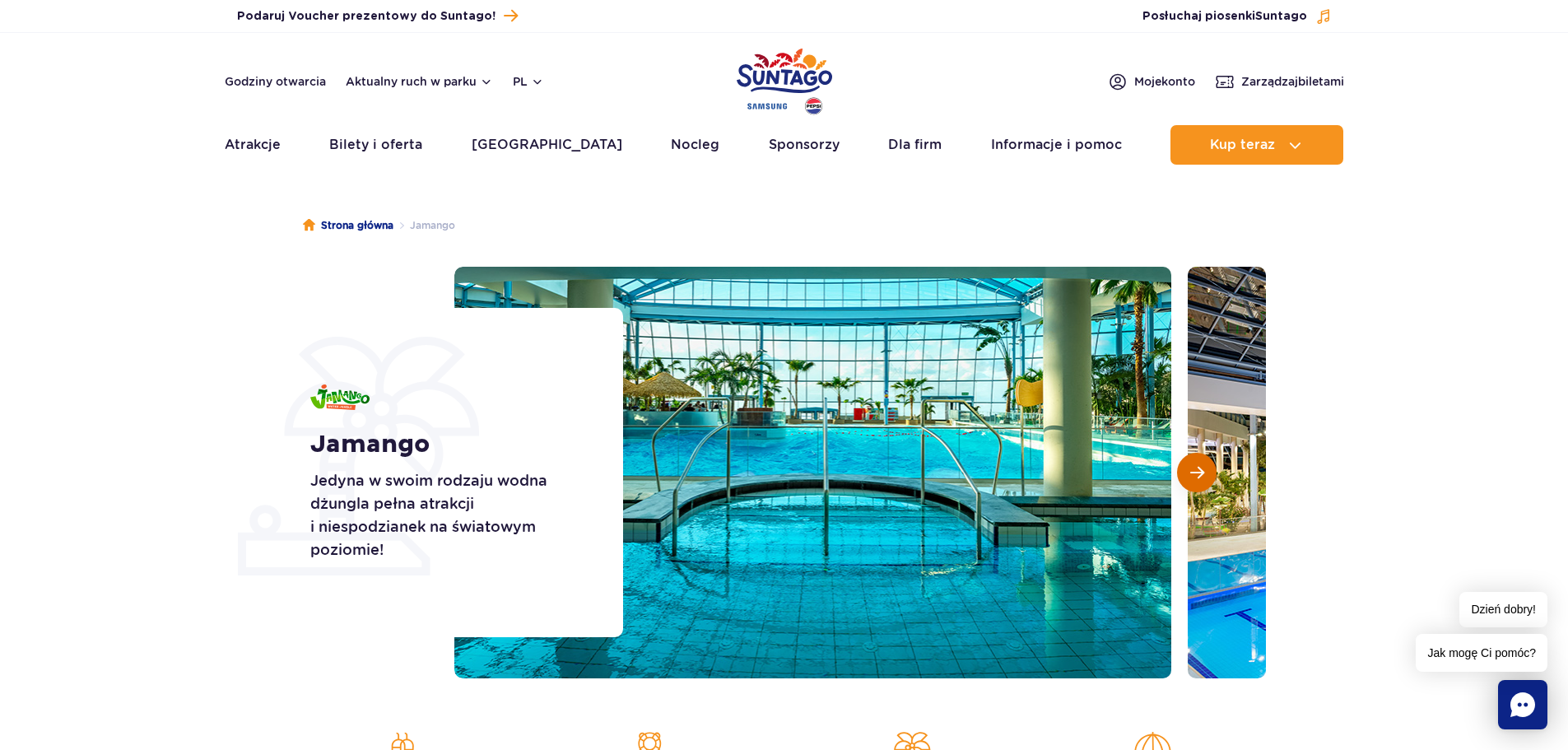
click at [1204, 466] on button "Następny slajd" at bounding box center [1196, 472] width 39 height 39
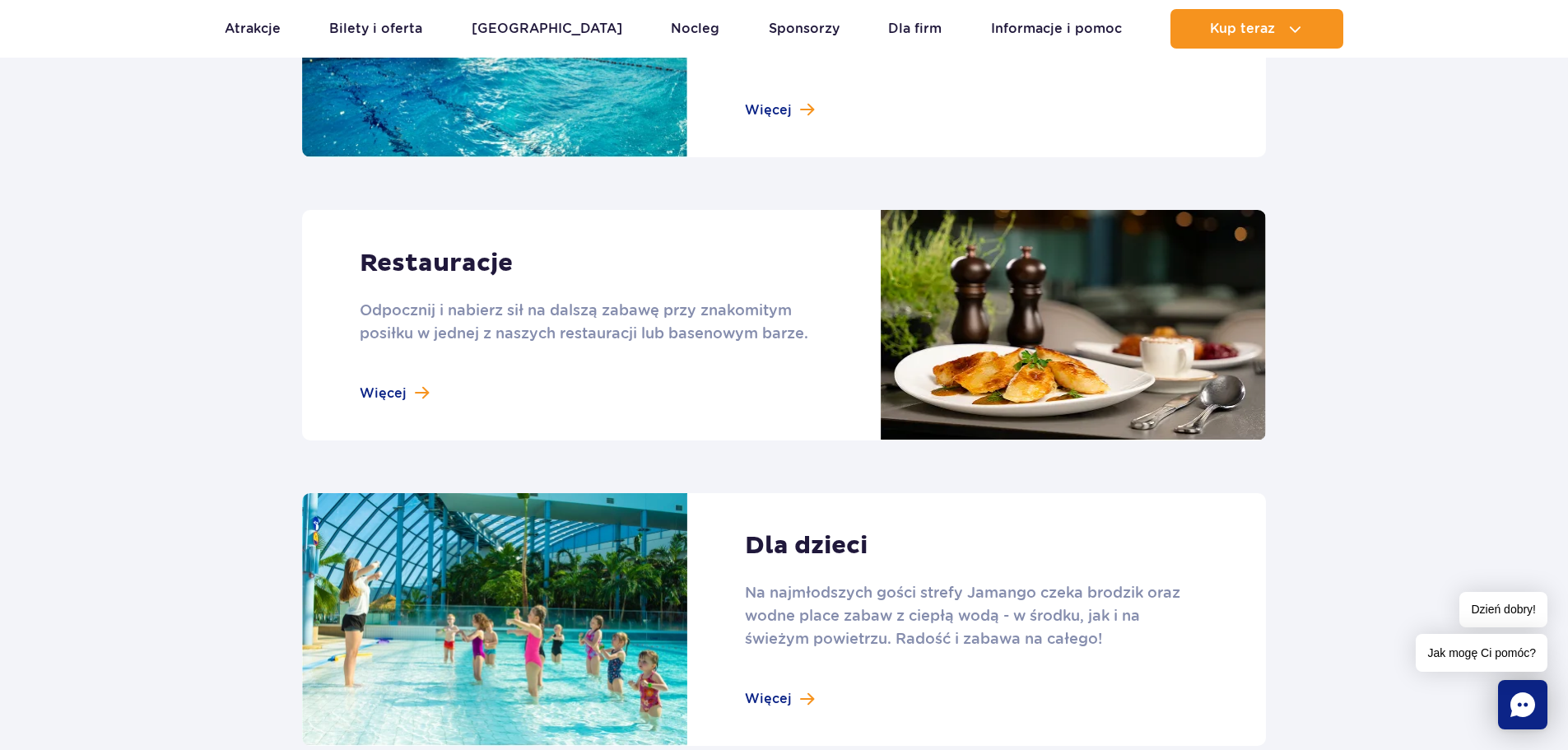
scroll to position [1975, 0]
